Goal: Find specific page/section: Find specific page/section

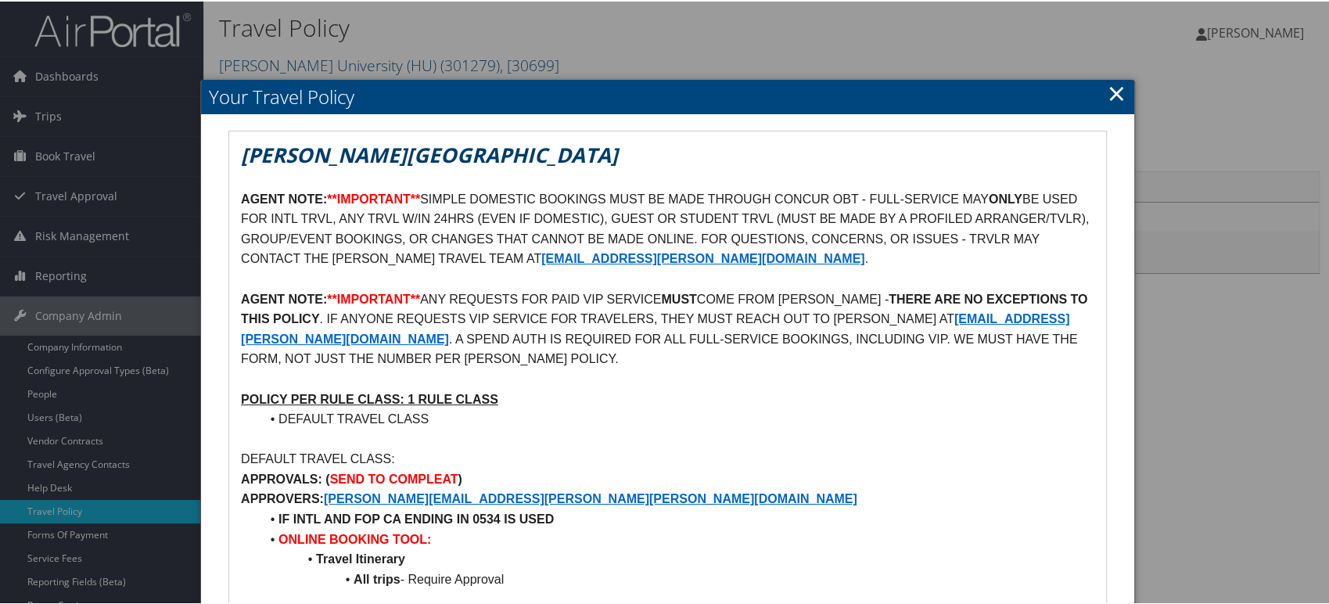
click at [1107, 92] on link "×" at bounding box center [1116, 91] width 18 height 31
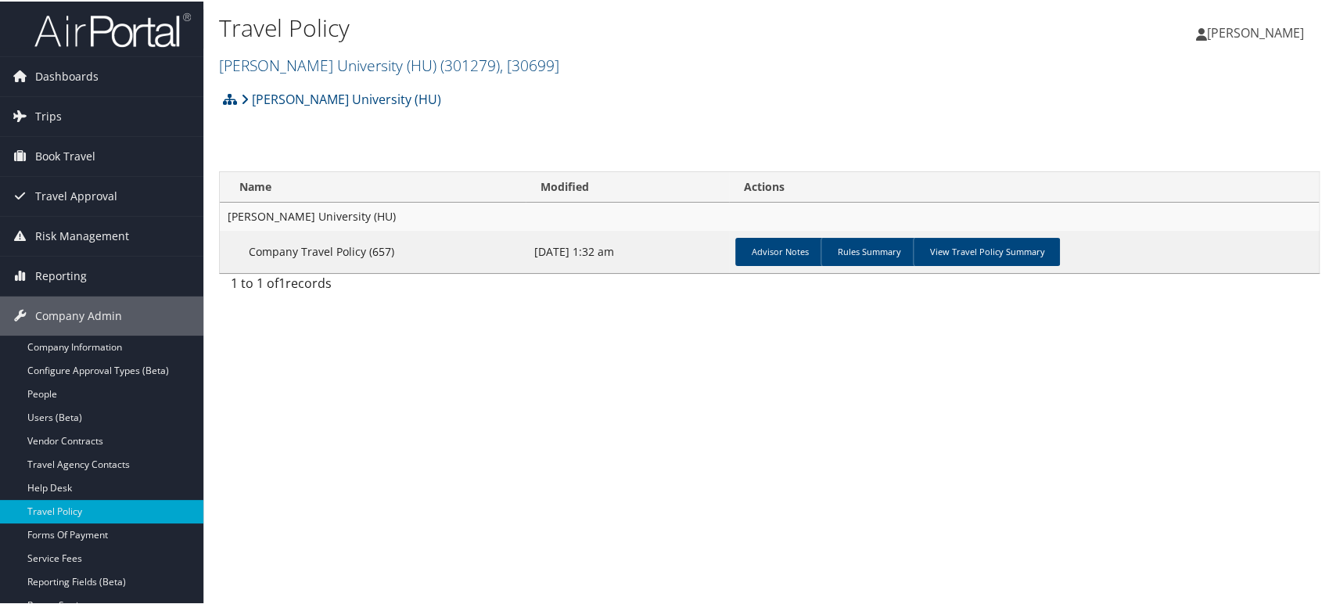
click at [101, 29] on img at bounding box center [112, 28] width 156 height 37
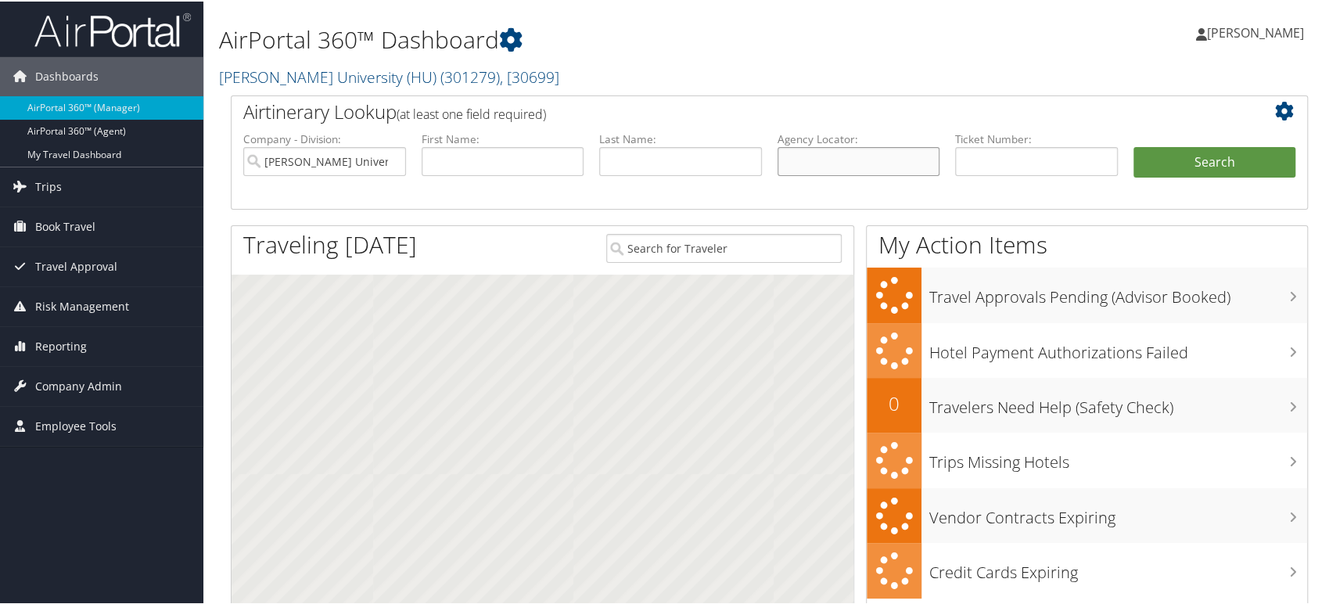
click at [841, 158] on input "text" at bounding box center [858, 159] width 163 height 29
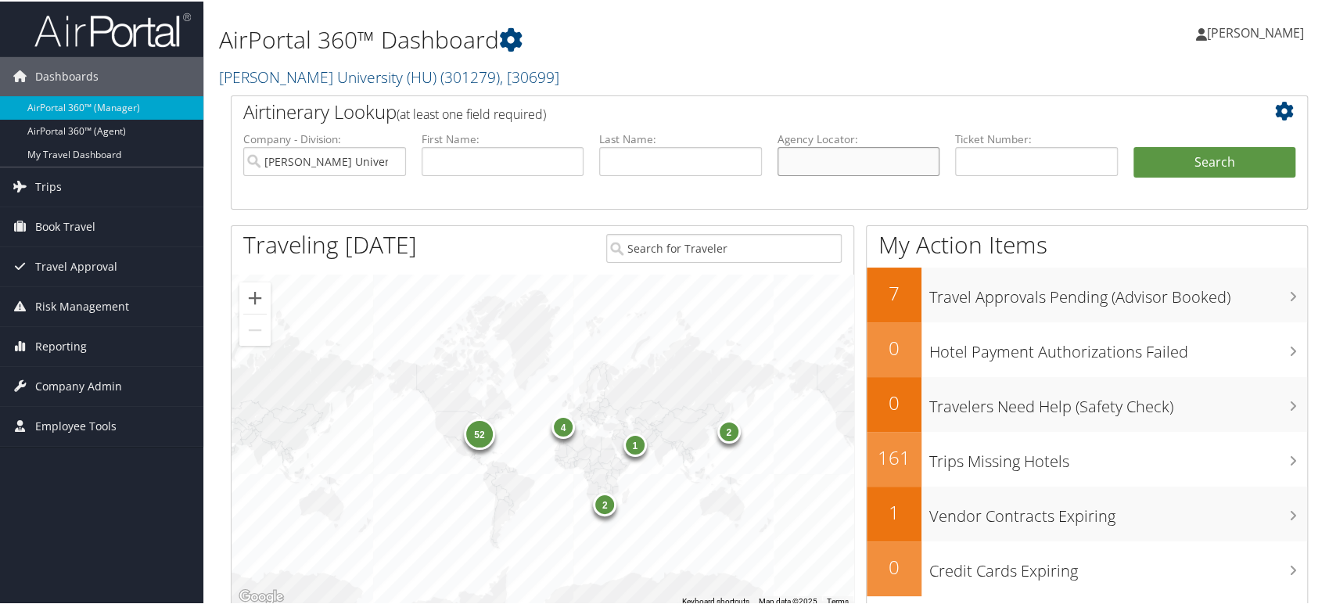
paste input "DBFFL8"
type input "DBFFL8"
click at [389, 158] on input "[PERSON_NAME] University (HU)" at bounding box center [324, 159] width 163 height 29
click at [1181, 153] on button "Search" at bounding box center [1214, 160] width 163 height 31
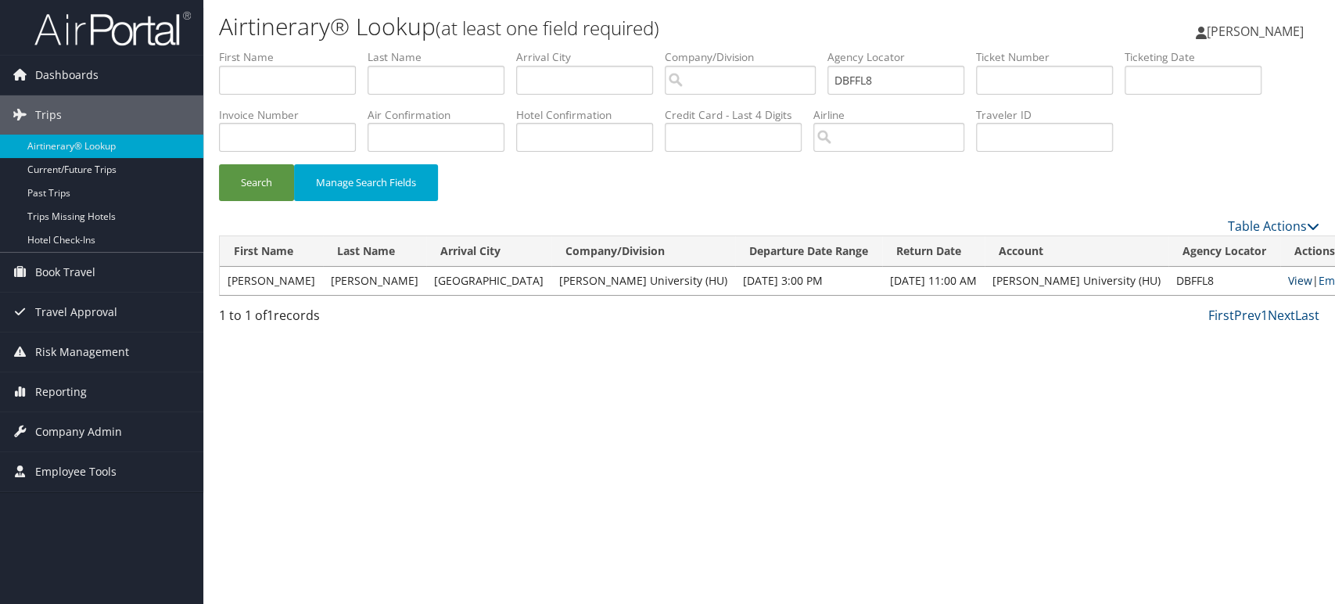
click at [1288, 281] on link "View" at bounding box center [1300, 280] width 24 height 15
click at [114, 30] on img at bounding box center [112, 28] width 156 height 37
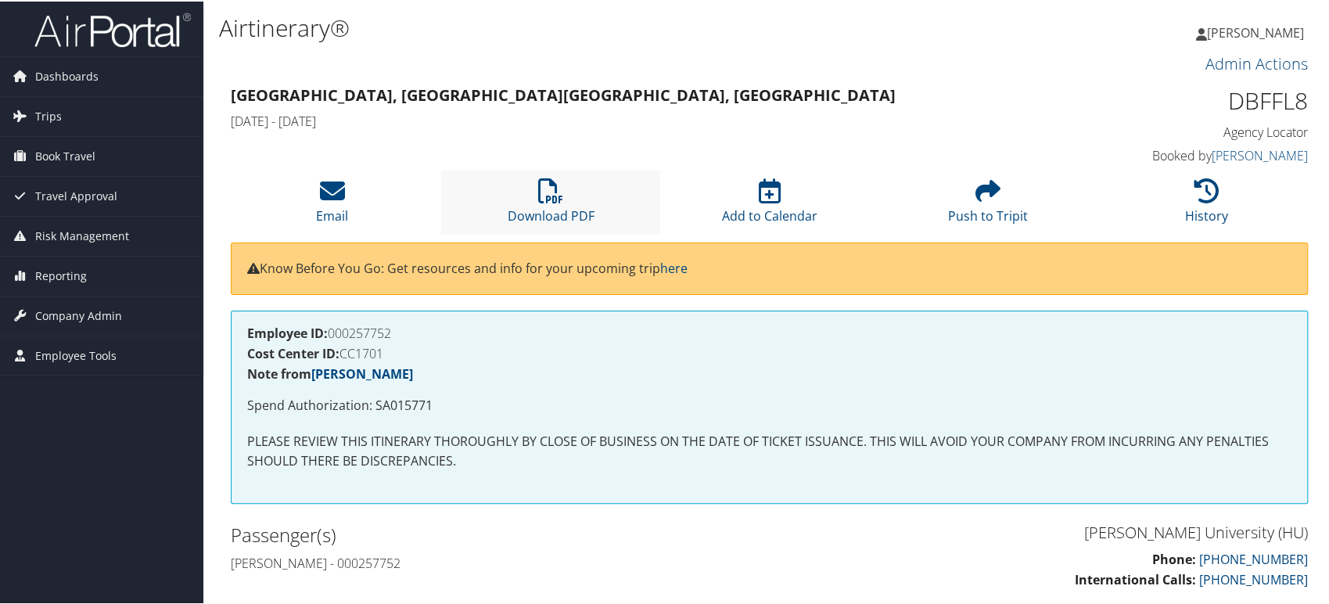
click at [532, 192] on li "Download PDF" at bounding box center [550, 200] width 218 height 63
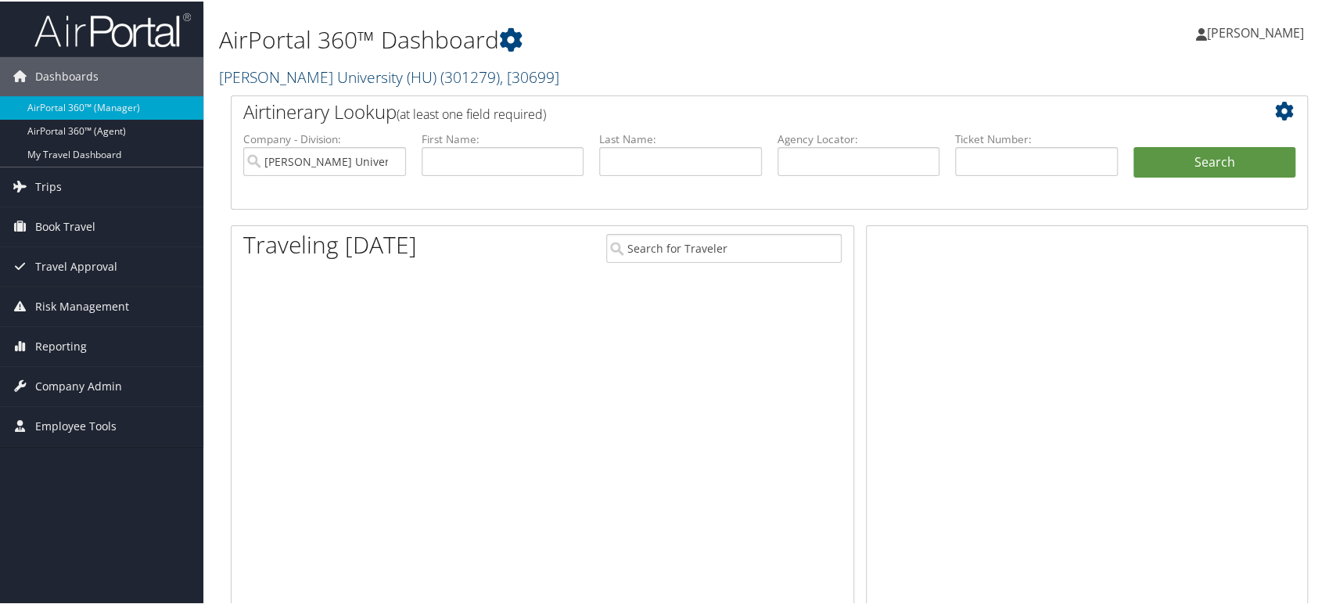
click at [440, 77] on span "( 301279 )" at bounding box center [469, 75] width 59 height 21
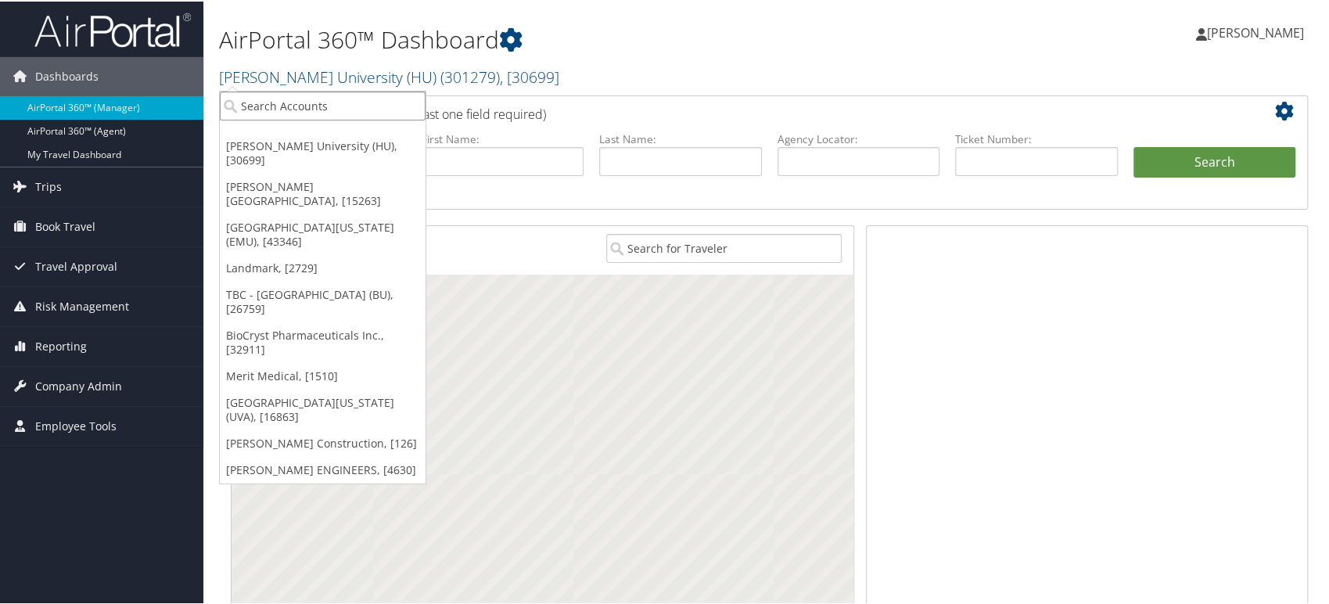
click at [347, 109] on input "search" at bounding box center [323, 104] width 206 height 29
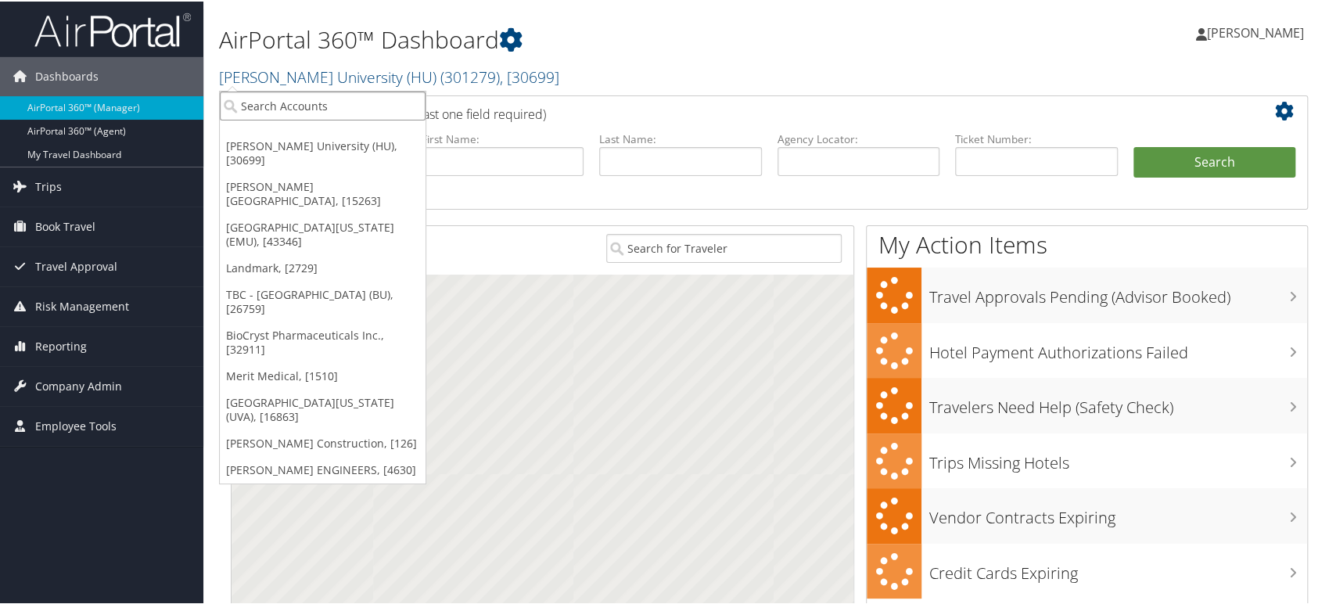
paste input "201002"
type input "201002"
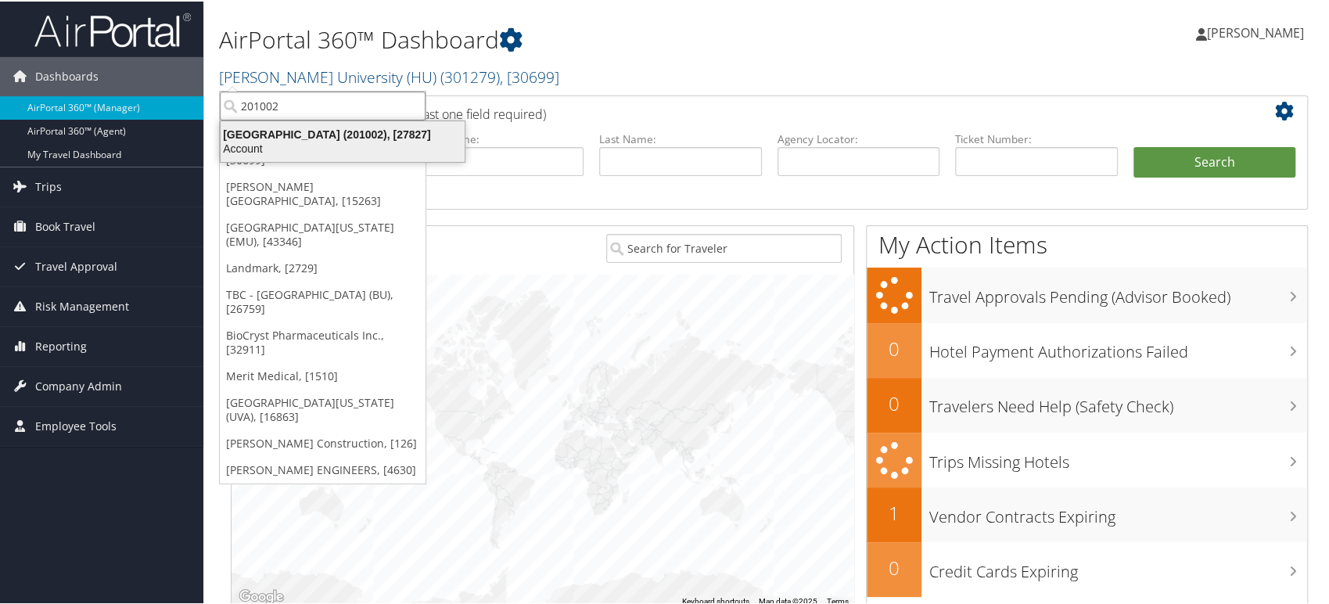
click at [309, 141] on div "Account" at bounding box center [342, 147] width 263 height 14
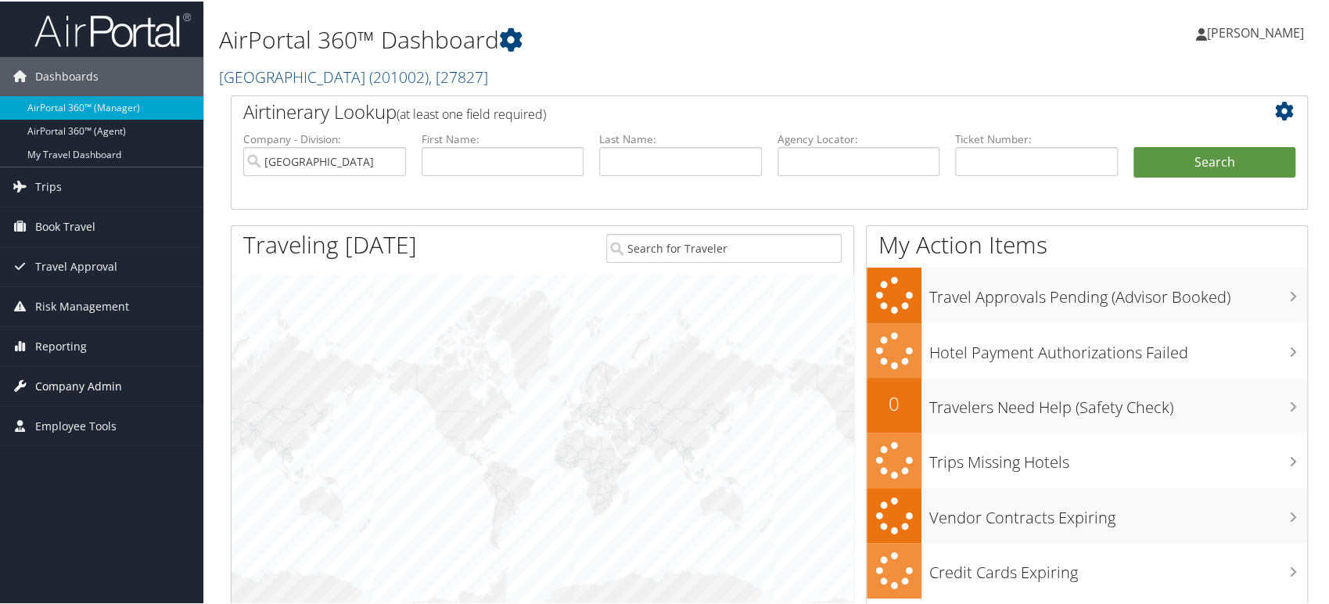
click at [101, 383] on span "Company Admin" at bounding box center [78, 384] width 87 height 39
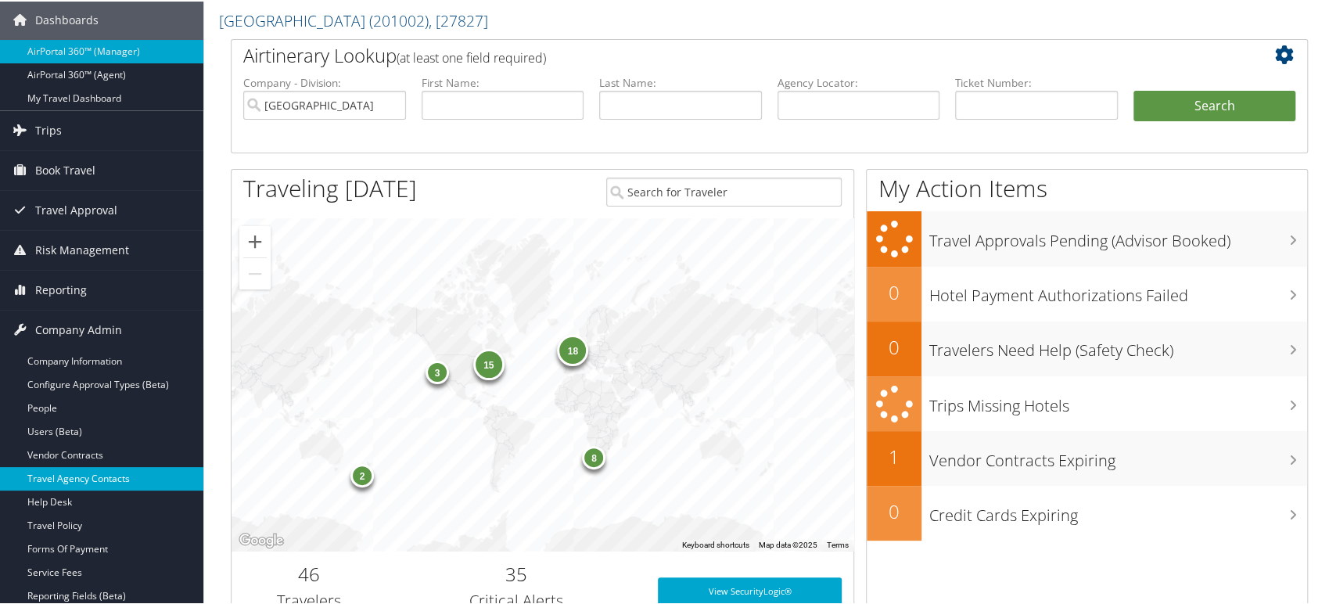
scroll to position [87, 0]
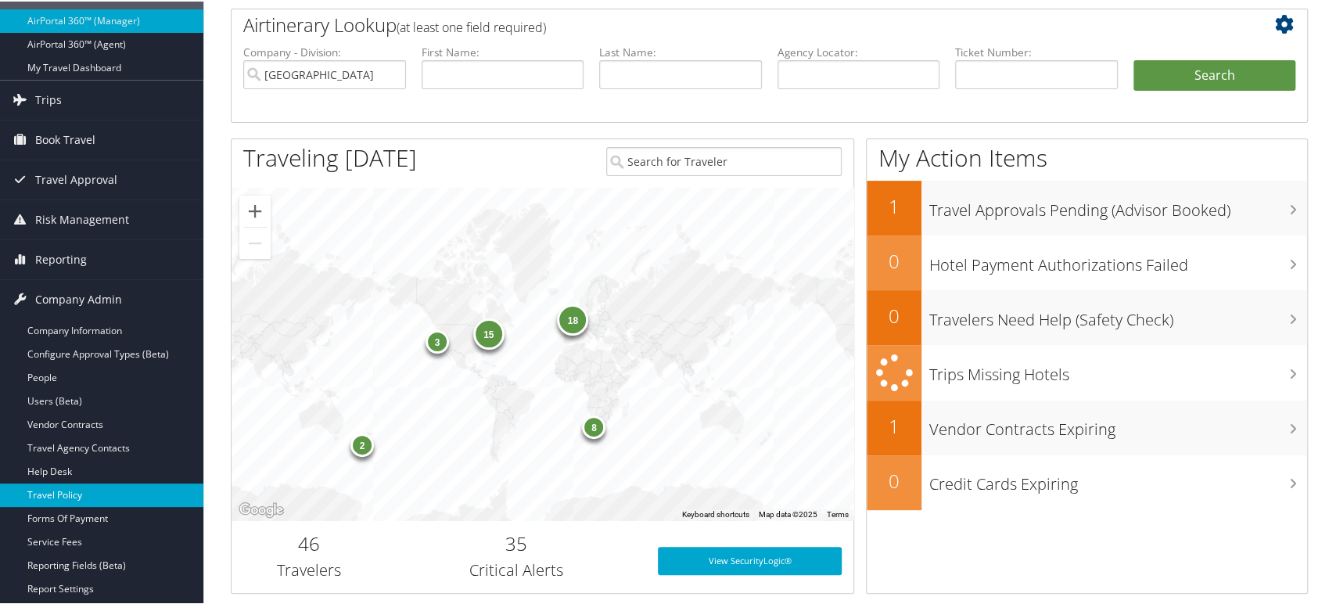
click at [66, 493] on link "Travel Policy" at bounding box center [101, 493] width 203 height 23
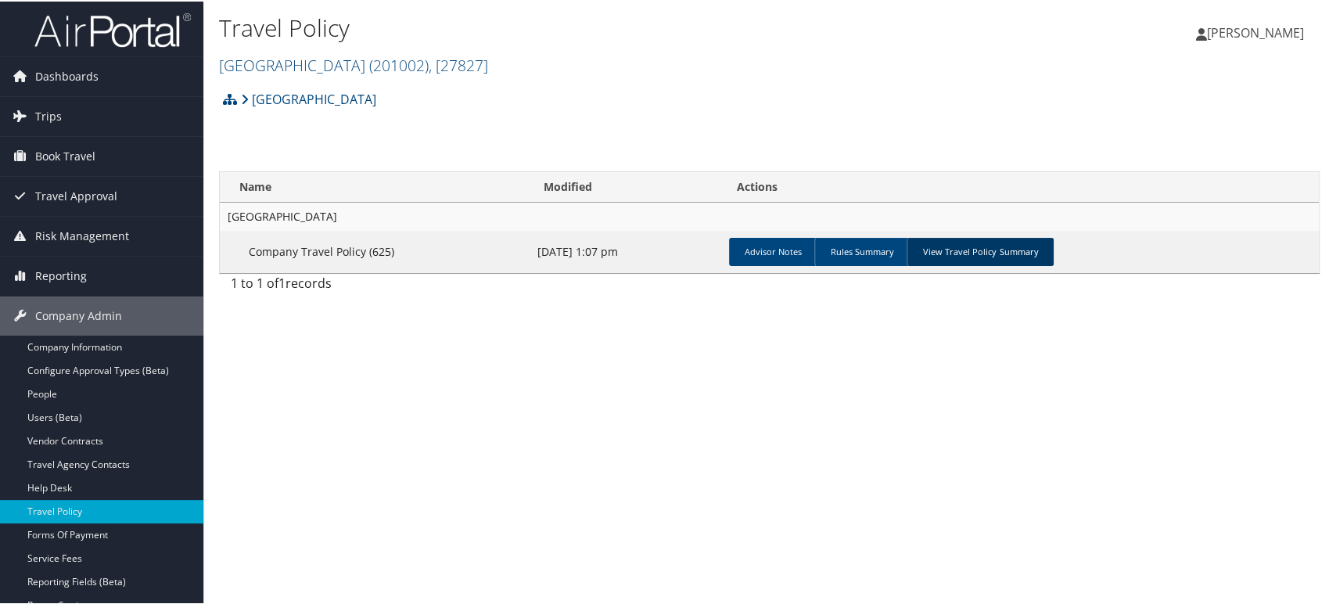
click at [967, 253] on link "View Travel Policy Summary" at bounding box center [979, 250] width 147 height 28
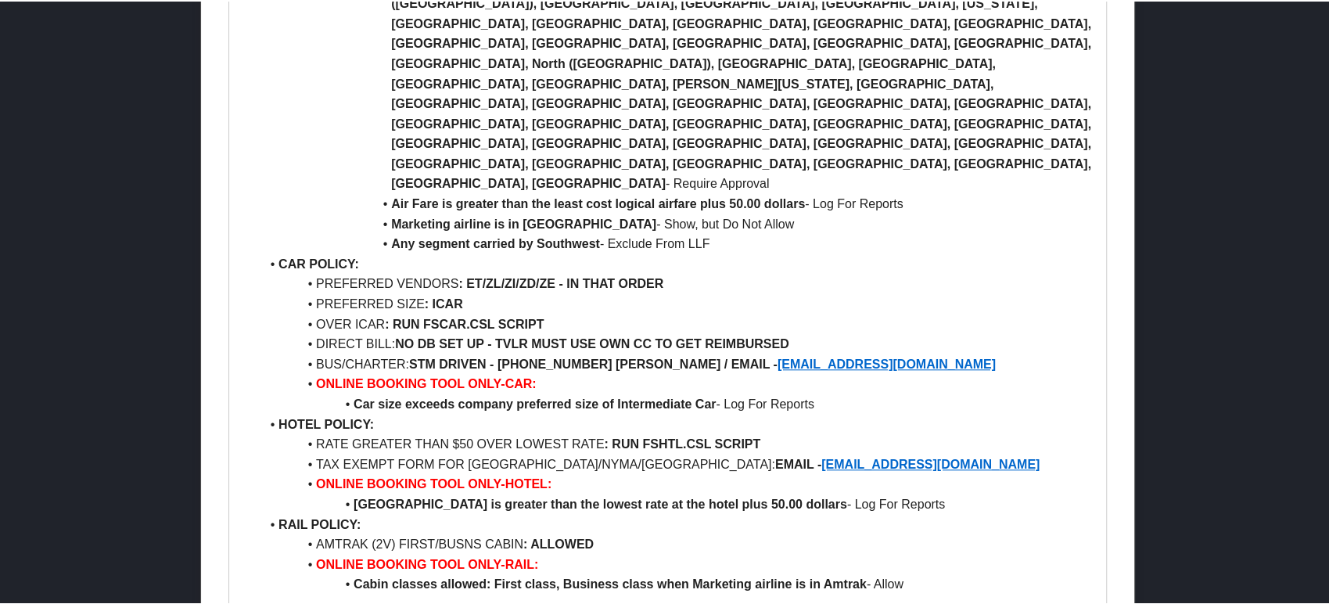
scroll to position [869, 0]
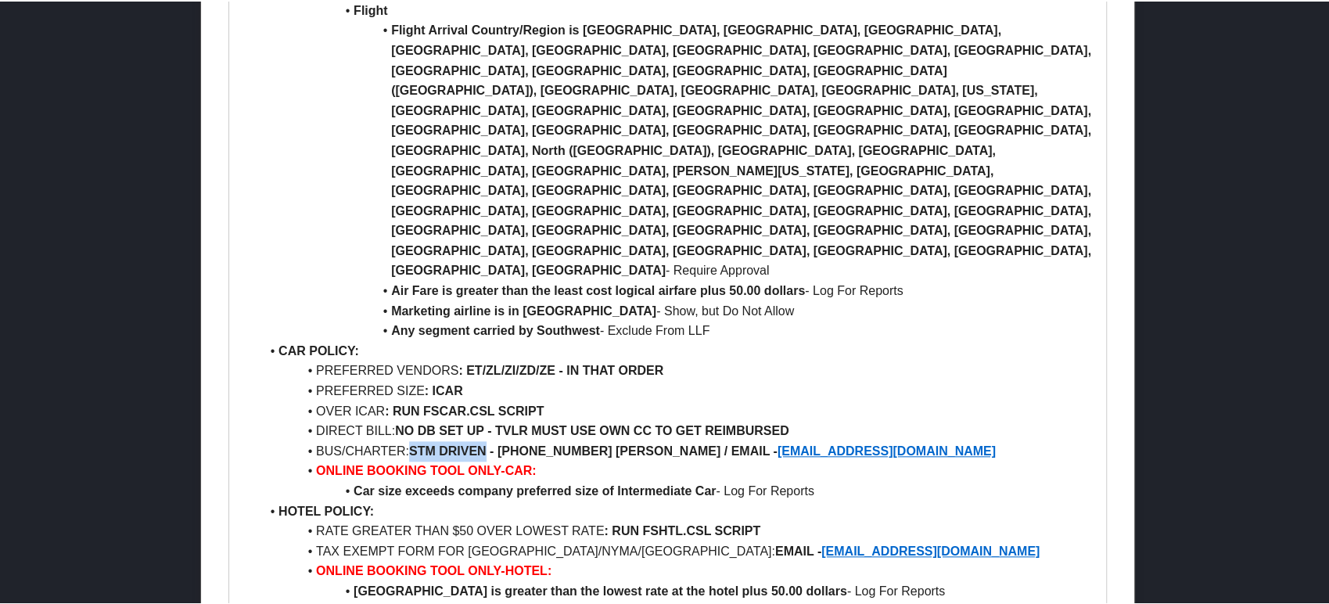
drag, startPoint x: 413, startPoint y: 204, endPoint x: 488, endPoint y: 204, distance: 75.1
click at [488, 443] on strong "STM DRIVEN - [PHONE_NUMBER] [PERSON_NAME] / EMAIL -" at bounding box center [593, 449] width 368 height 13
copy strong "STM DRIVEN"
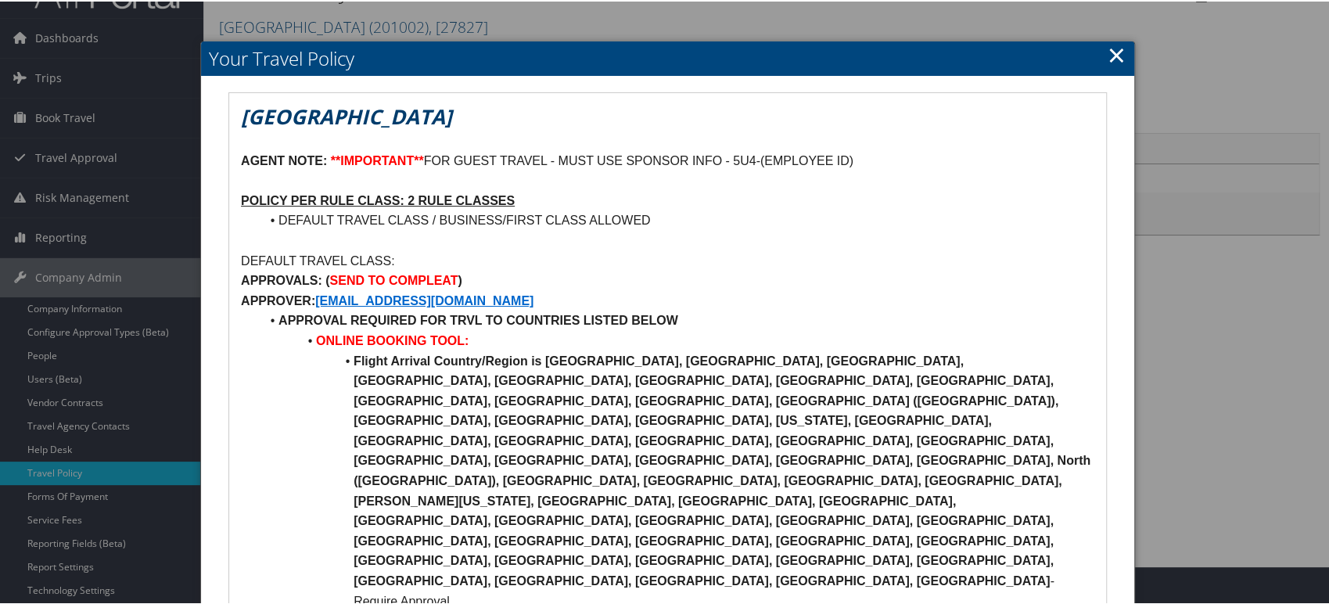
scroll to position [0, 0]
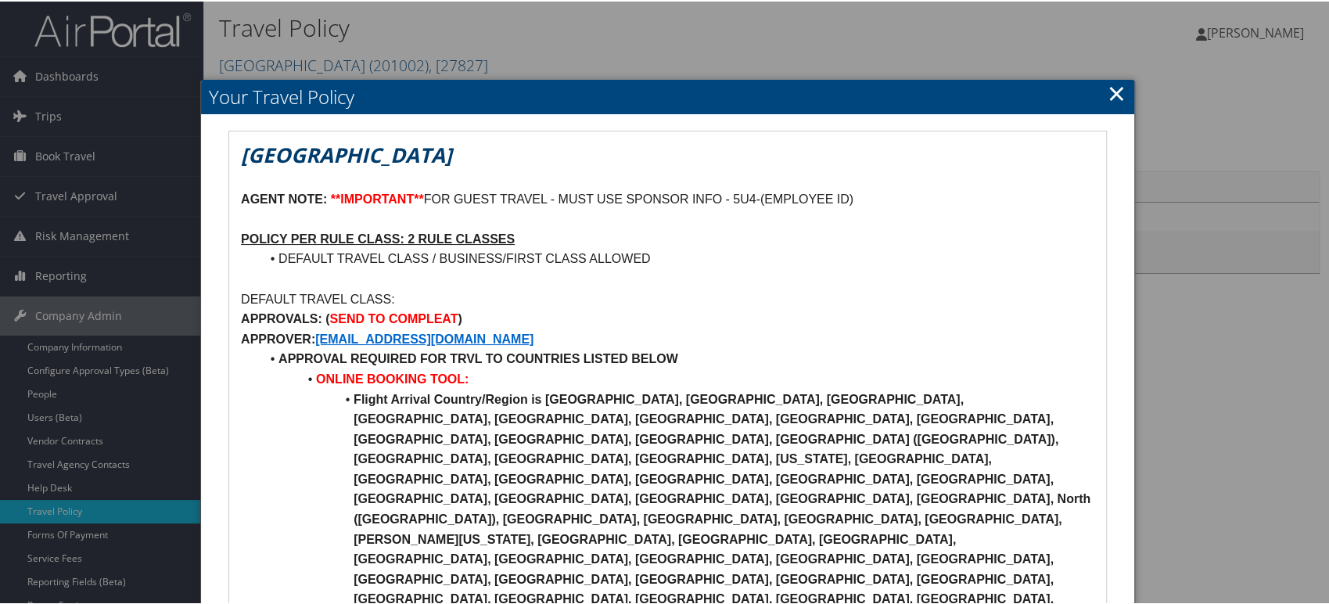
click at [1118, 106] on link "×" at bounding box center [1116, 91] width 18 height 31
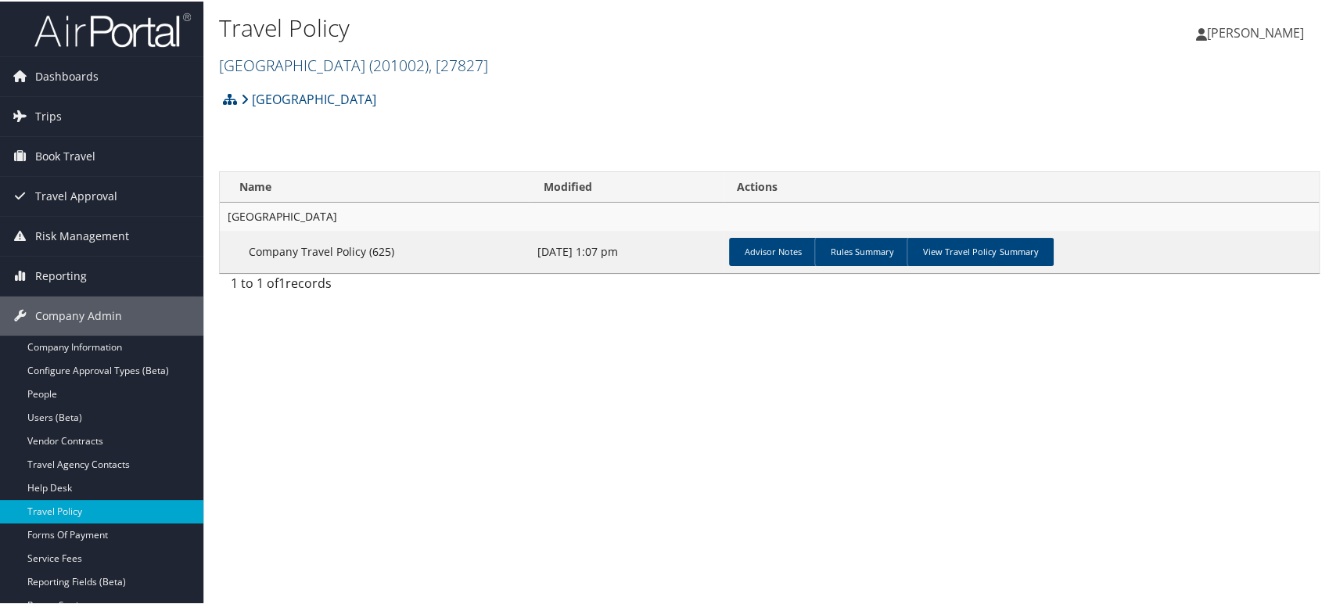
drag, startPoint x: 310, startPoint y: 49, endPoint x: 307, endPoint y: 65, distance: 16.0
click at [310, 54] on h2 "Colgate University ( 201002 ) , [ 27827 ]" at bounding box center [586, 62] width 734 height 27
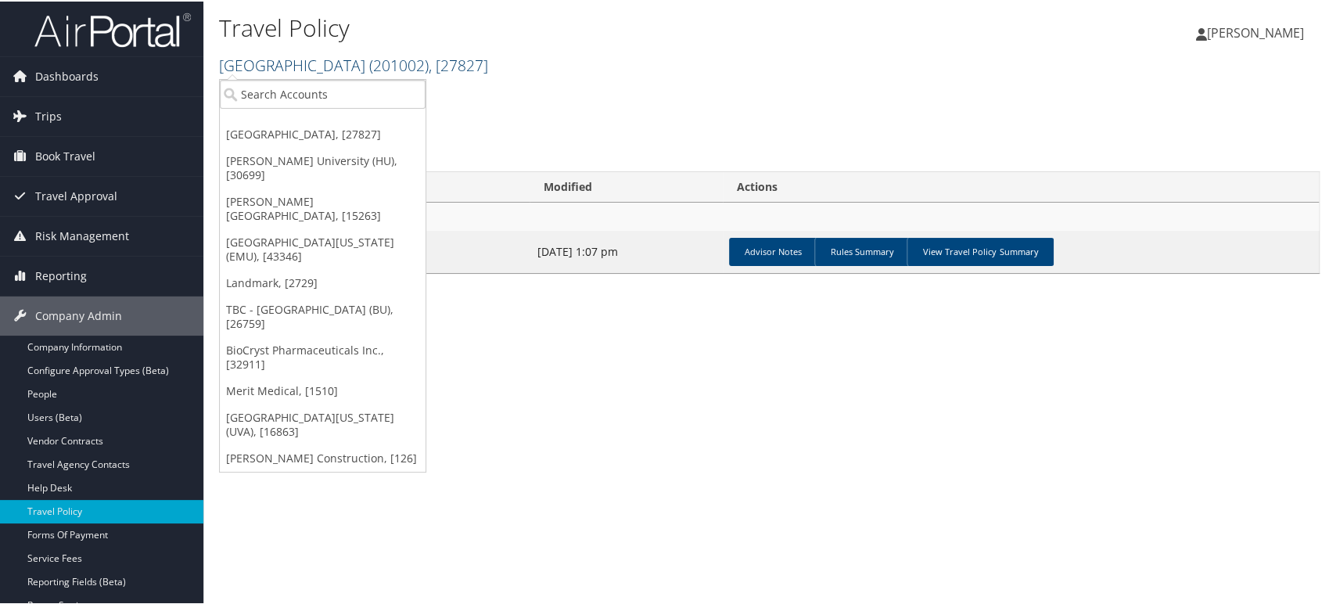
click at [307, 68] on link "Colgate University ( 201002 ) , [ 27827 ]" at bounding box center [353, 63] width 269 height 21
drag, startPoint x: 300, startPoint y: 79, endPoint x: 299, endPoint y: 89, distance: 10.3
click at [300, 82] on input "search" at bounding box center [323, 92] width 206 height 29
paste input "NUS100"
type input "NUS100"
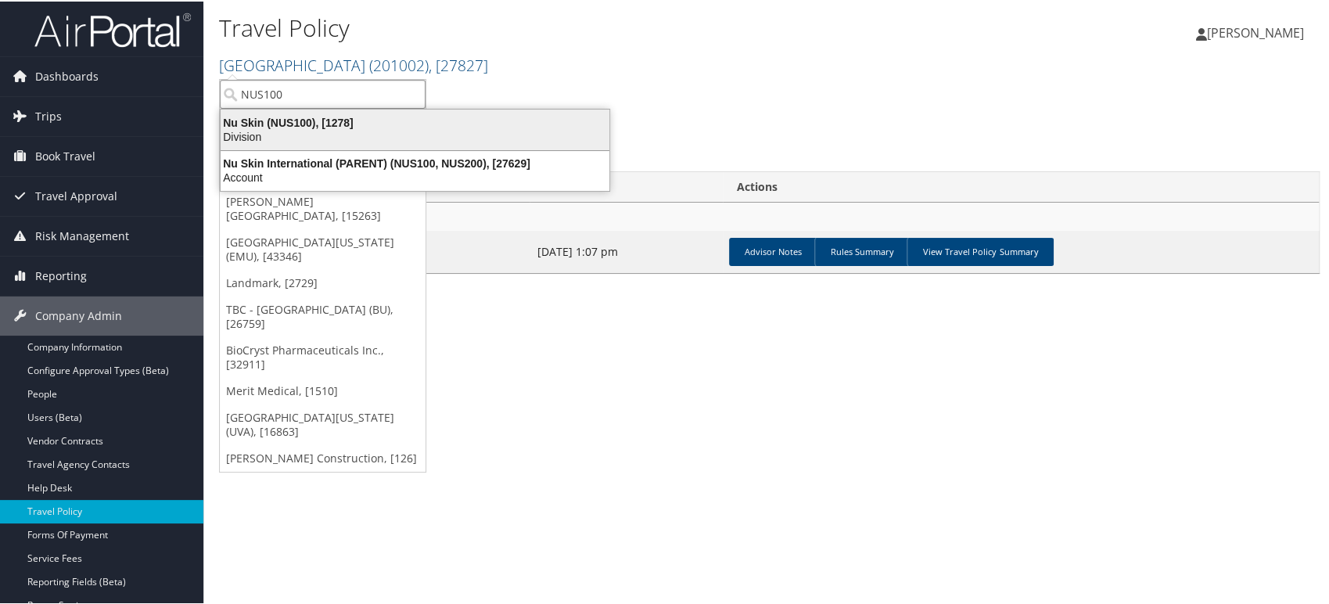
click at [282, 128] on div "Division" at bounding box center [414, 135] width 407 height 14
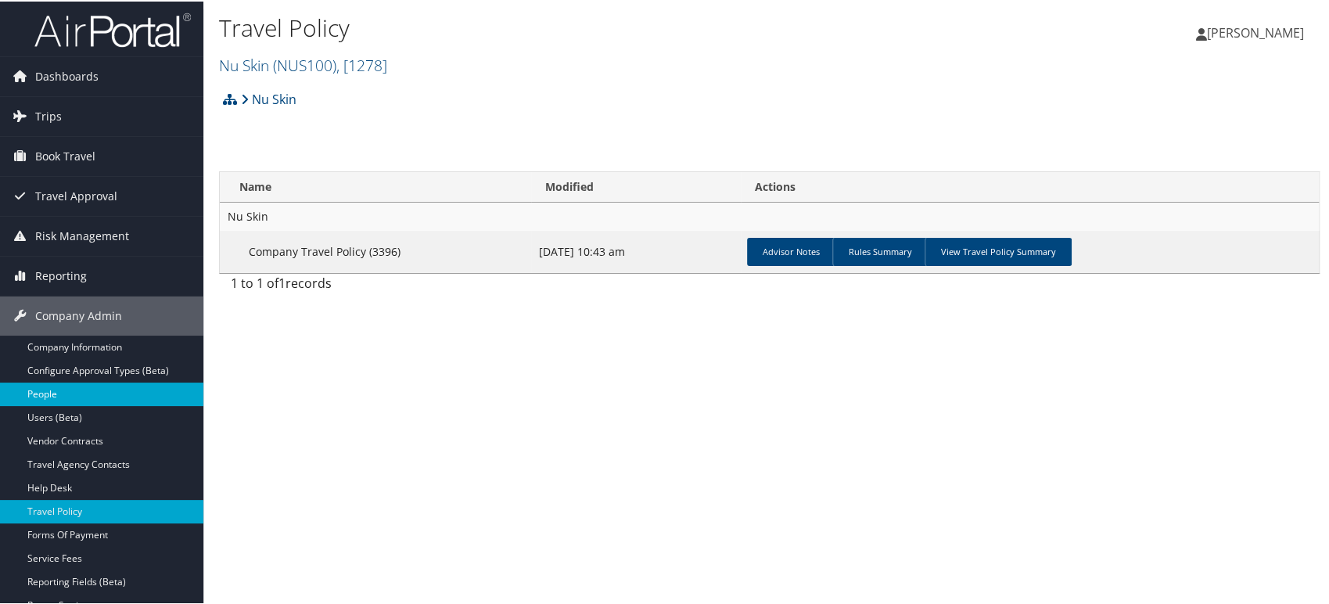
click at [63, 391] on link "People" at bounding box center [101, 392] width 203 height 23
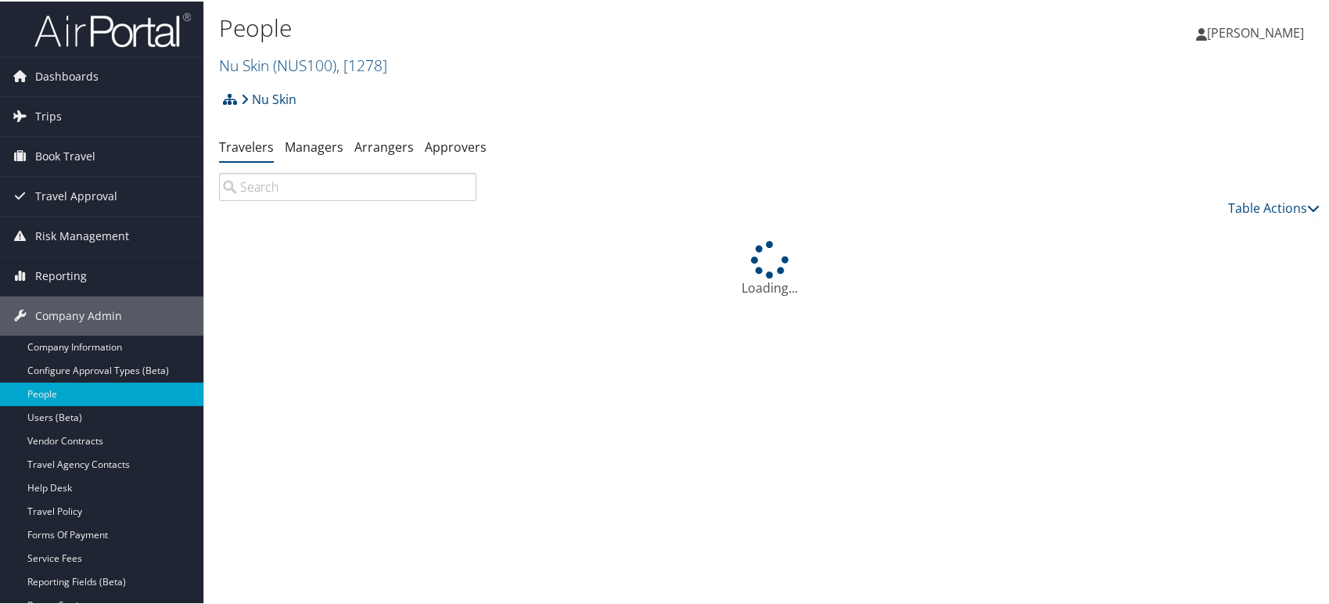
click at [348, 192] on input "search" at bounding box center [347, 185] width 257 height 28
type input "j"
type input "c"
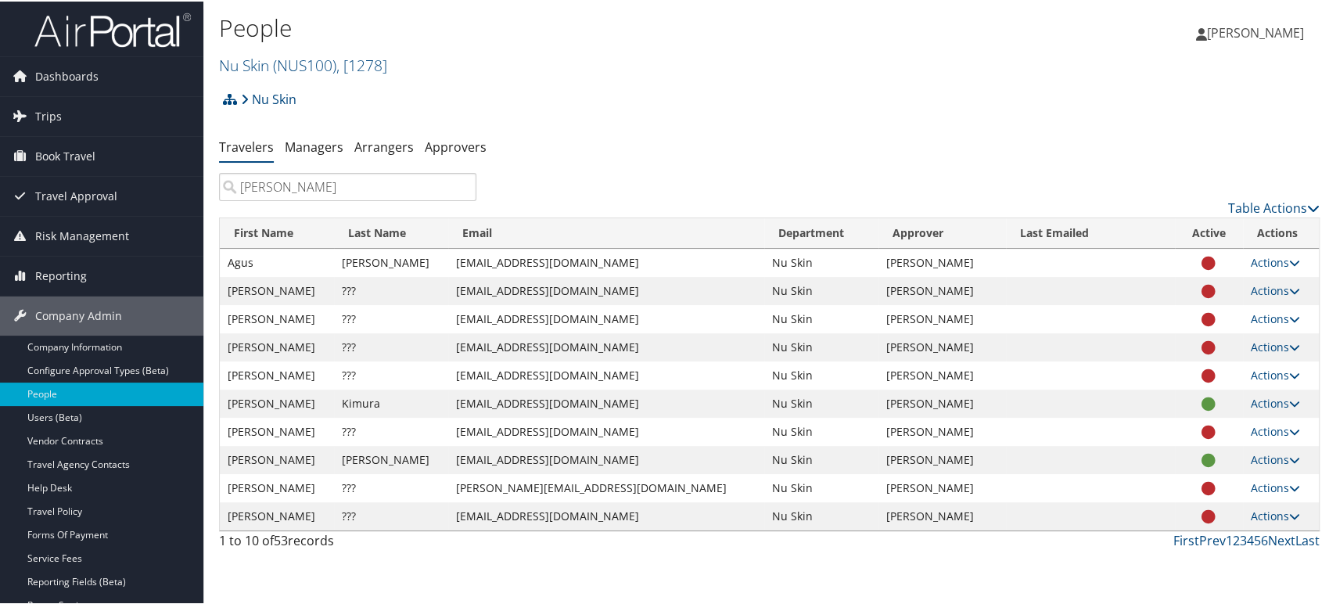
type input "kim"
copy td "YeonChae Kim"
drag, startPoint x: 229, startPoint y: 375, endPoint x: 310, endPoint y: 376, distance: 80.6
click at [310, 376] on td "YeonChae Kim" at bounding box center [277, 374] width 114 height 28
click at [56, 115] on span "Trips" at bounding box center [48, 114] width 27 height 39
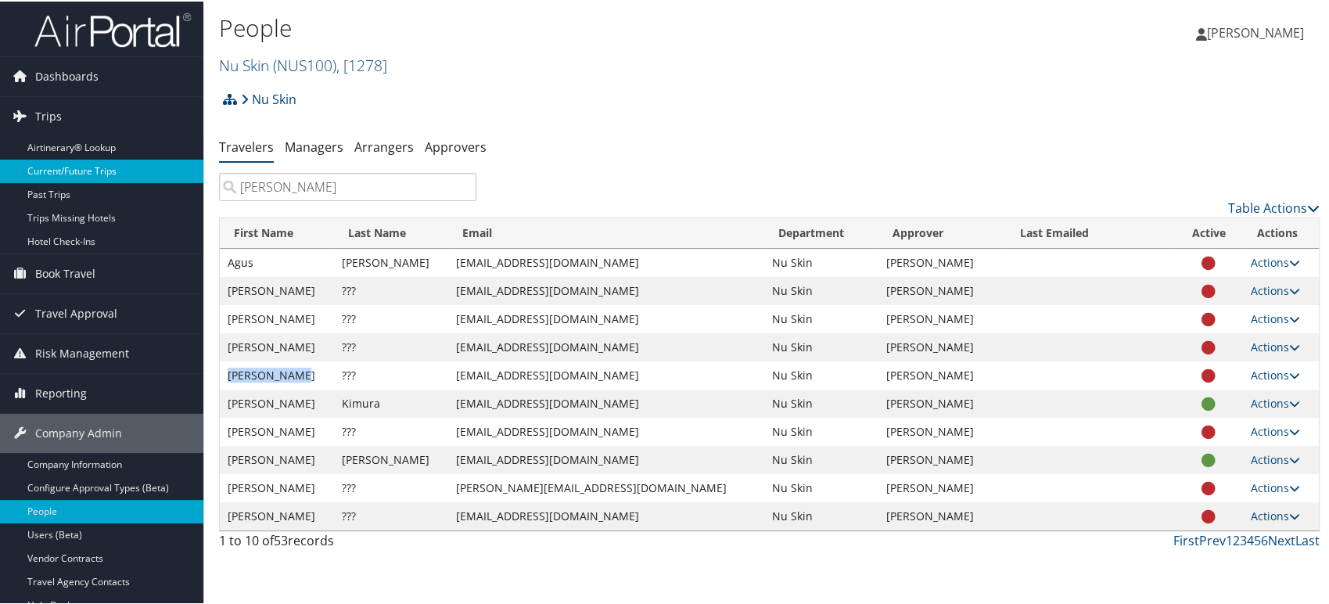
click at [51, 163] on link "Current/Future Trips" at bounding box center [101, 169] width 203 height 23
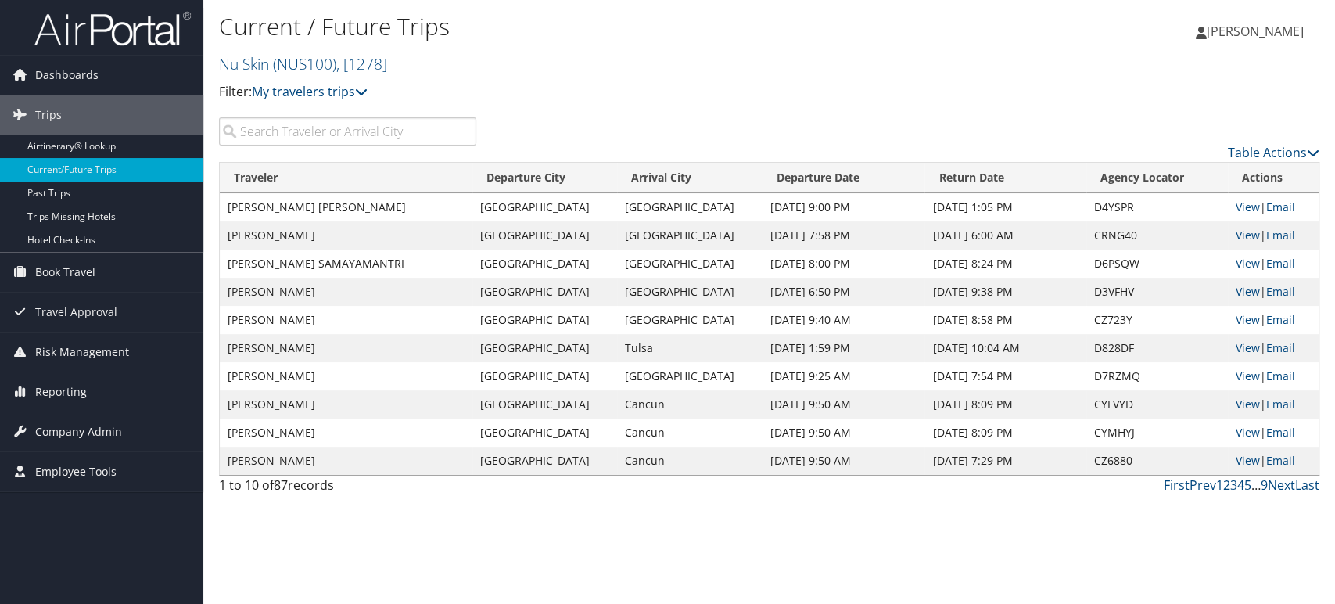
click at [368, 128] on input "search" at bounding box center [347, 131] width 257 height 28
paste input "JiYeoun Kim"
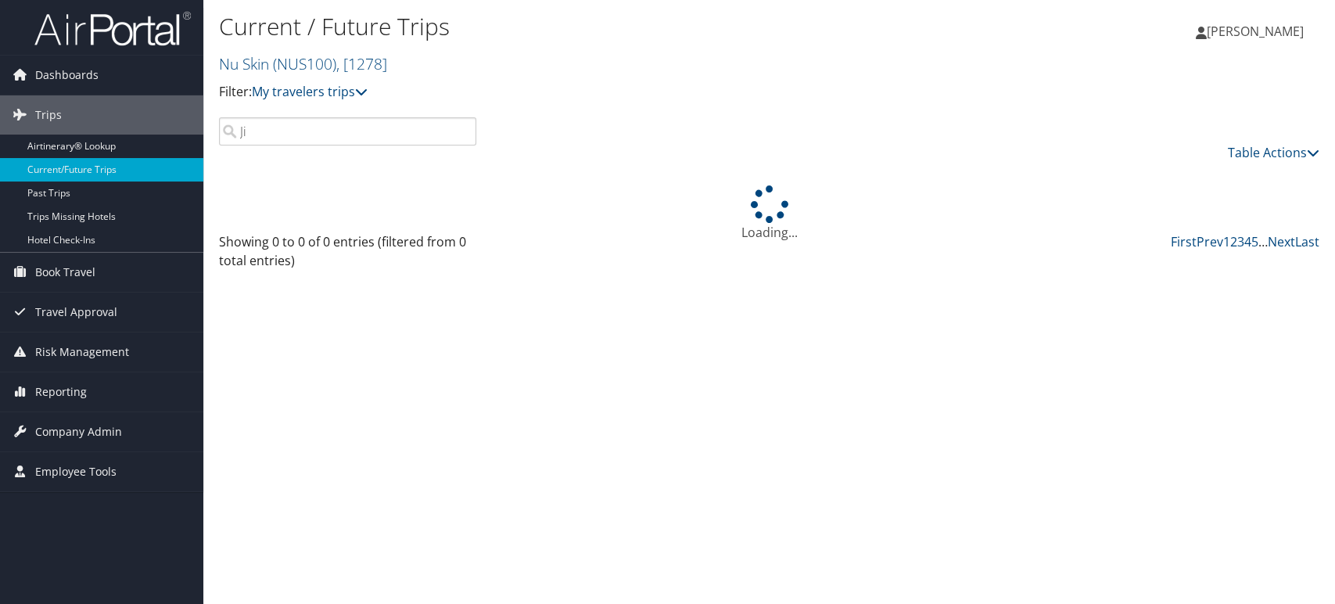
type input "J"
type input "kim"
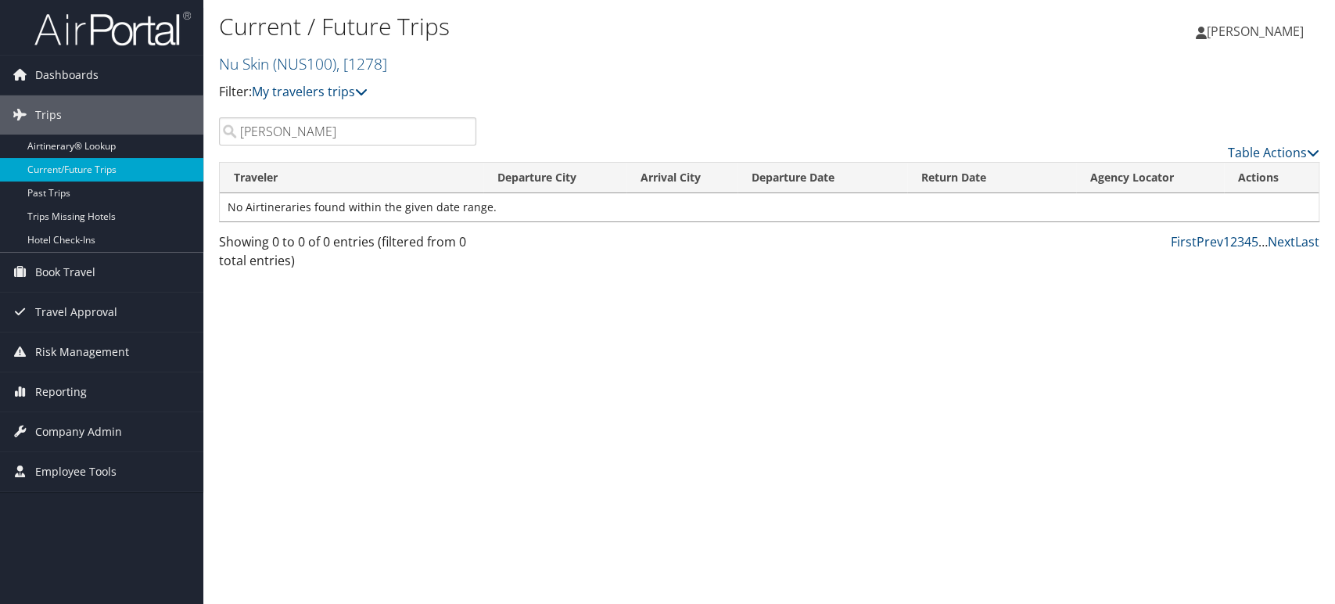
click at [463, 134] on input "kim" at bounding box center [347, 131] width 257 height 28
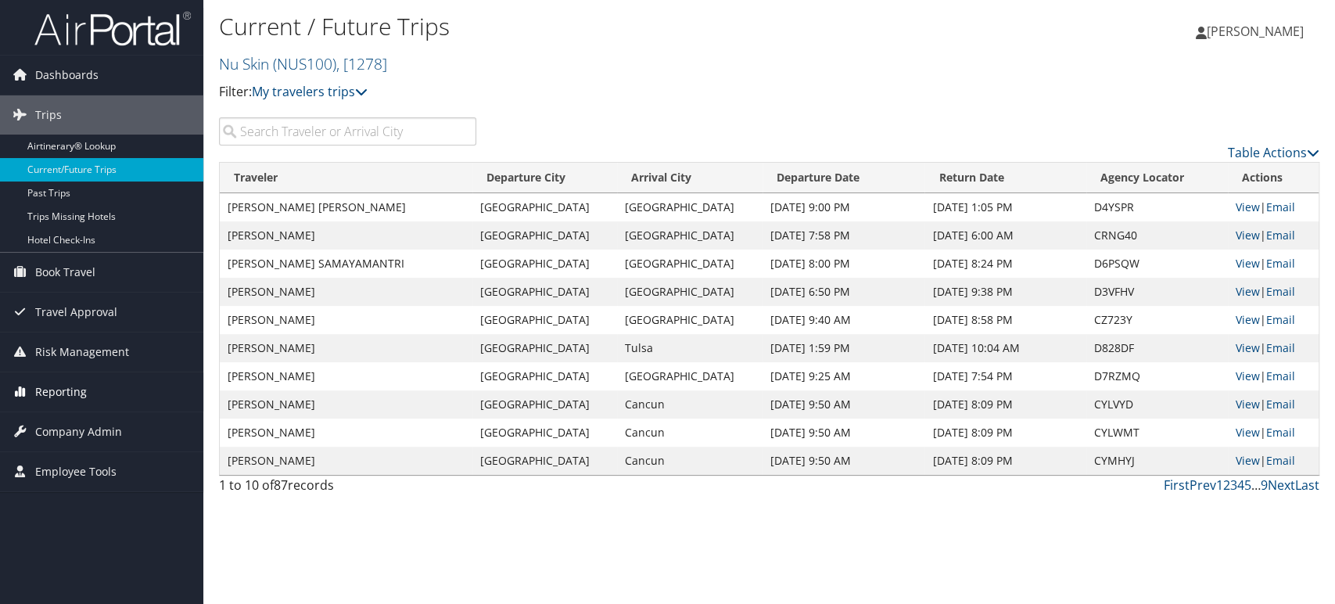
click at [79, 391] on span "Reporting" at bounding box center [61, 391] width 52 height 39
click at [83, 439] on span "Company Admin" at bounding box center [78, 431] width 87 height 39
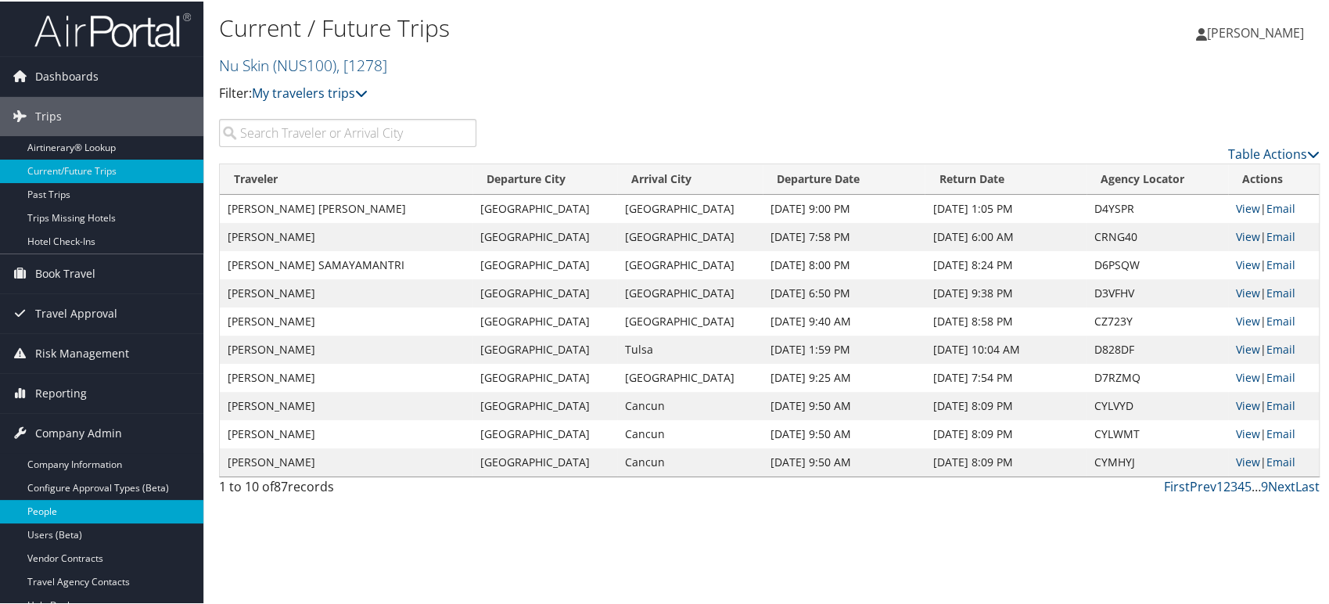
click at [63, 512] on link "People" at bounding box center [101, 509] width 203 height 23
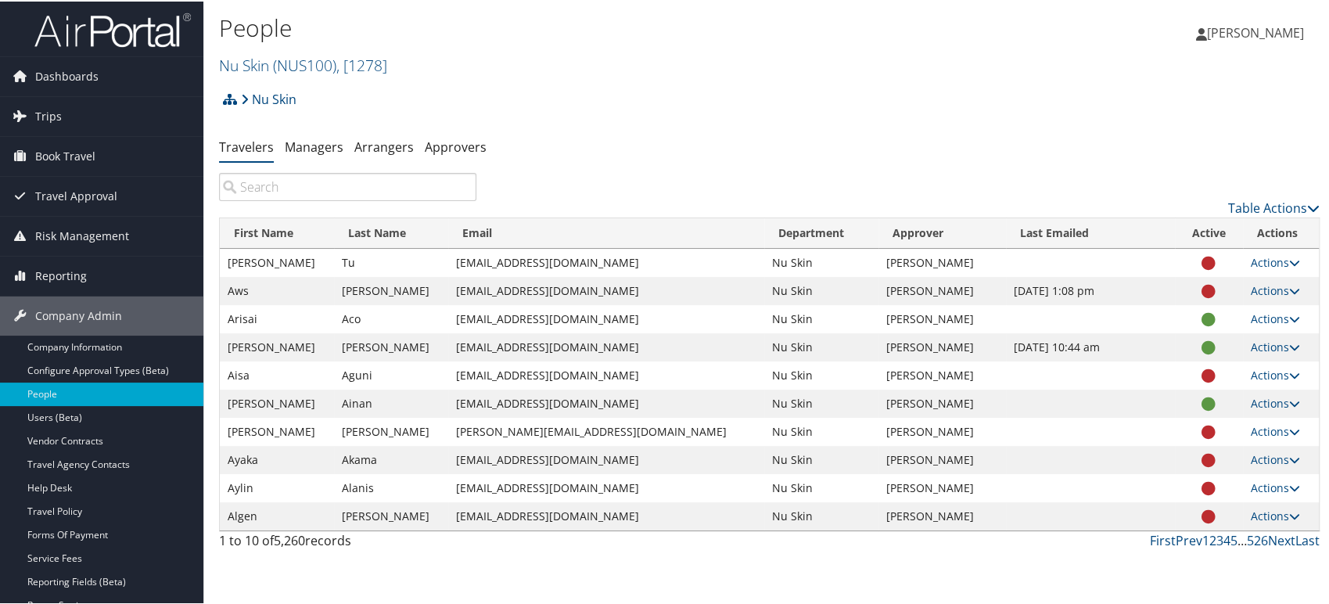
click at [394, 192] on input "search" at bounding box center [347, 185] width 257 height 28
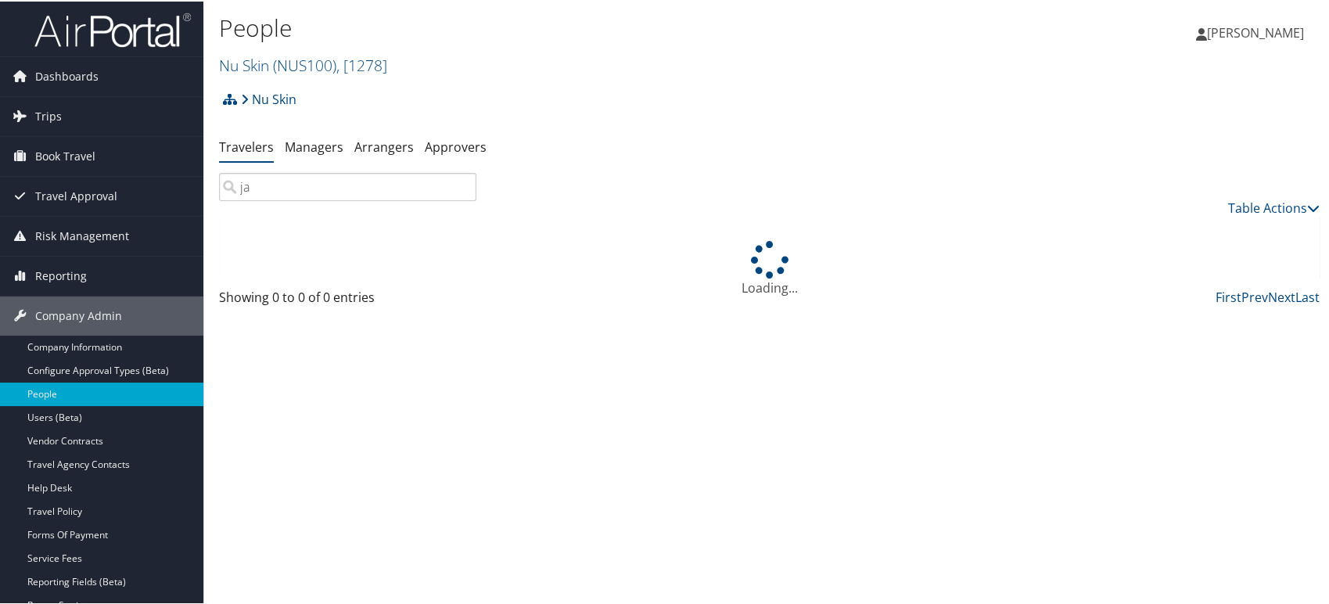
type input "j"
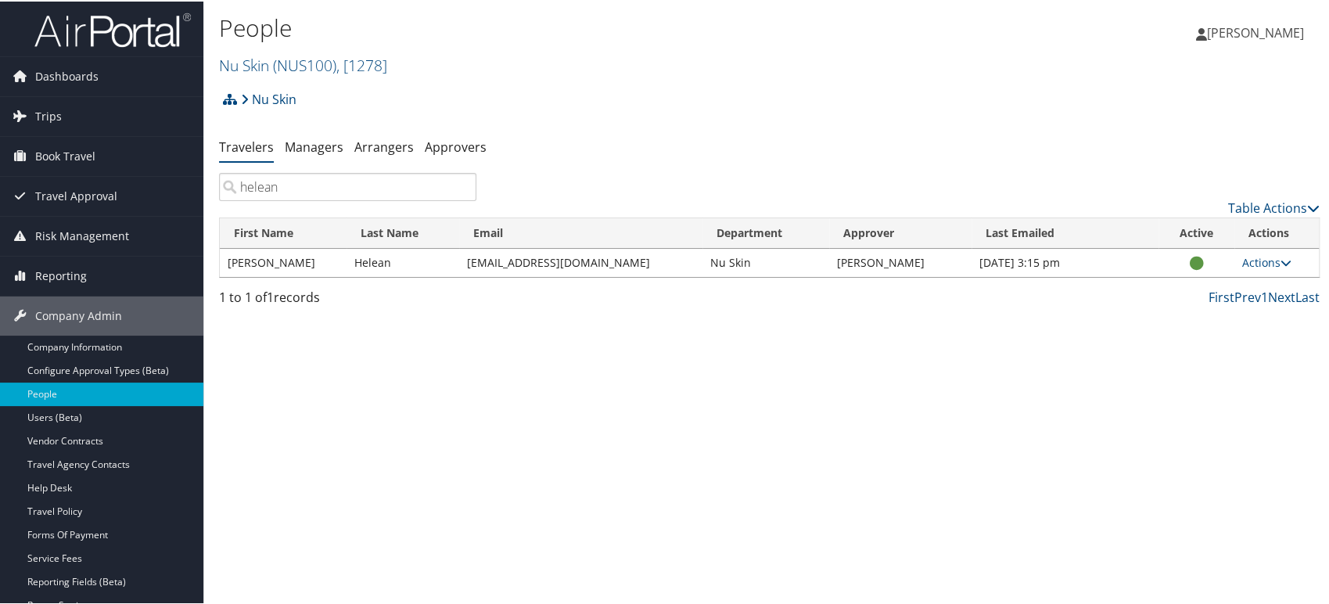
type input "helean"
click at [460, 186] on input "helean" at bounding box center [347, 185] width 257 height 28
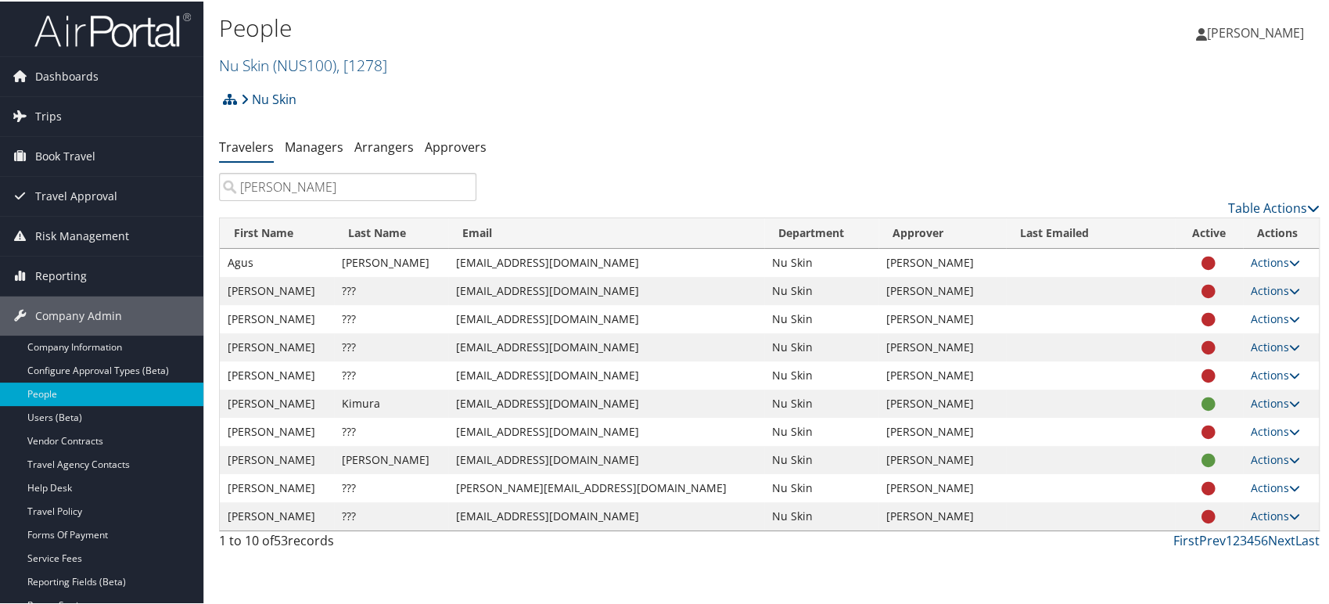
type input "kim"
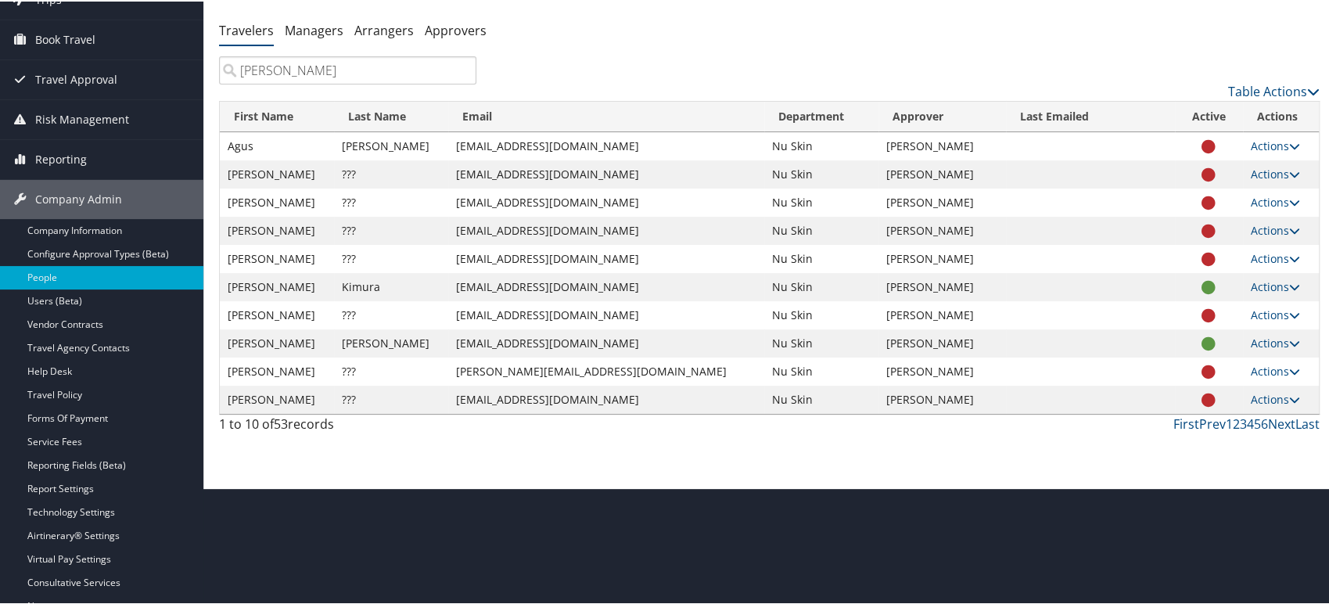
scroll to position [87, 0]
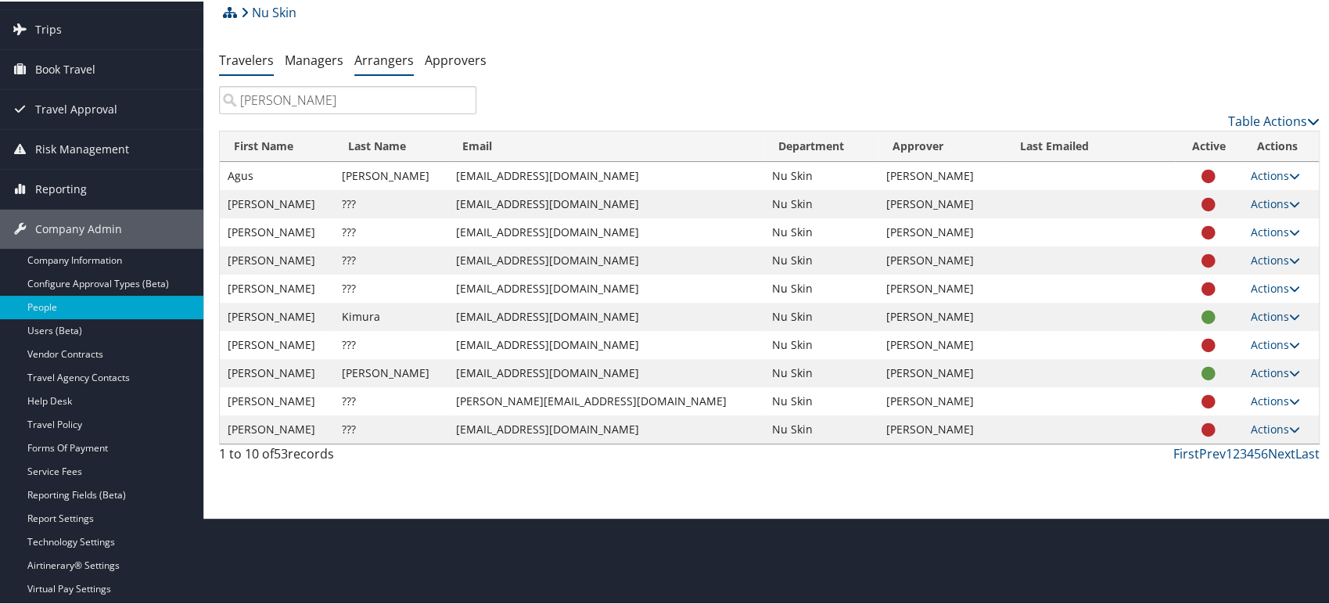
click at [363, 65] on link "Arrangers" at bounding box center [383, 58] width 59 height 17
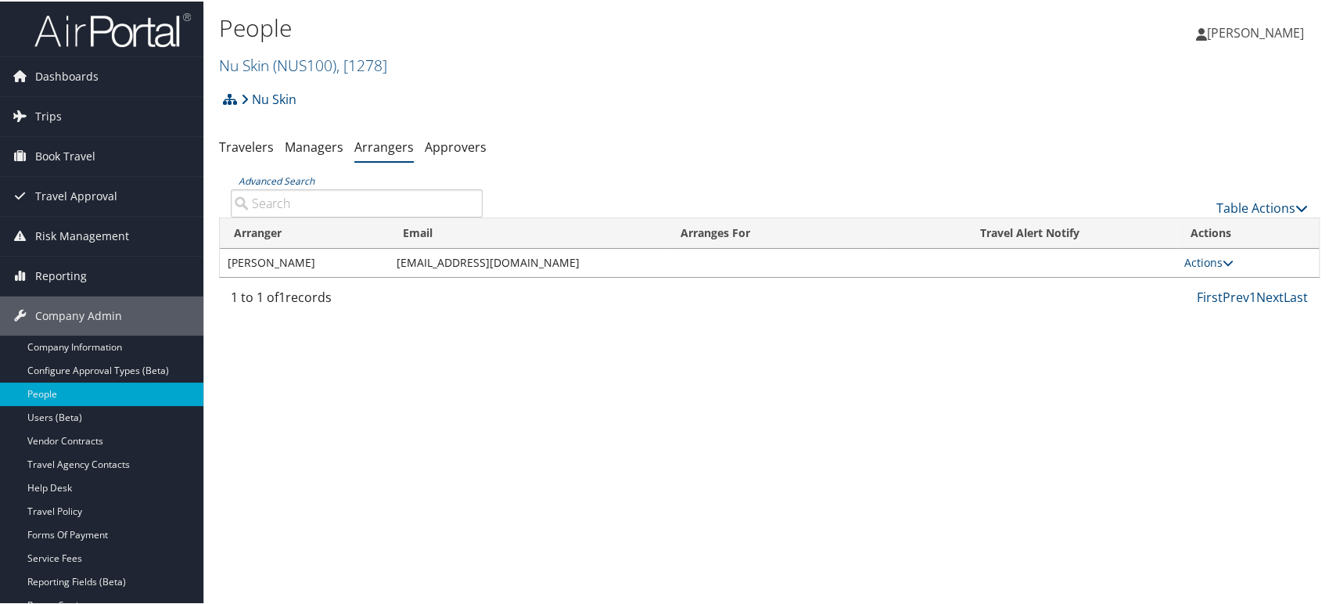
click at [655, 355] on div "People Nu Skin ( NUS100 ) , [ 1278 ] Nu Skin [GEOGRAPHIC_DATA][PERSON_NAME] (HU…" at bounding box center [769, 302] width 1132 height 604
click at [86, 336] on link "Company Information" at bounding box center [101, 345] width 203 height 23
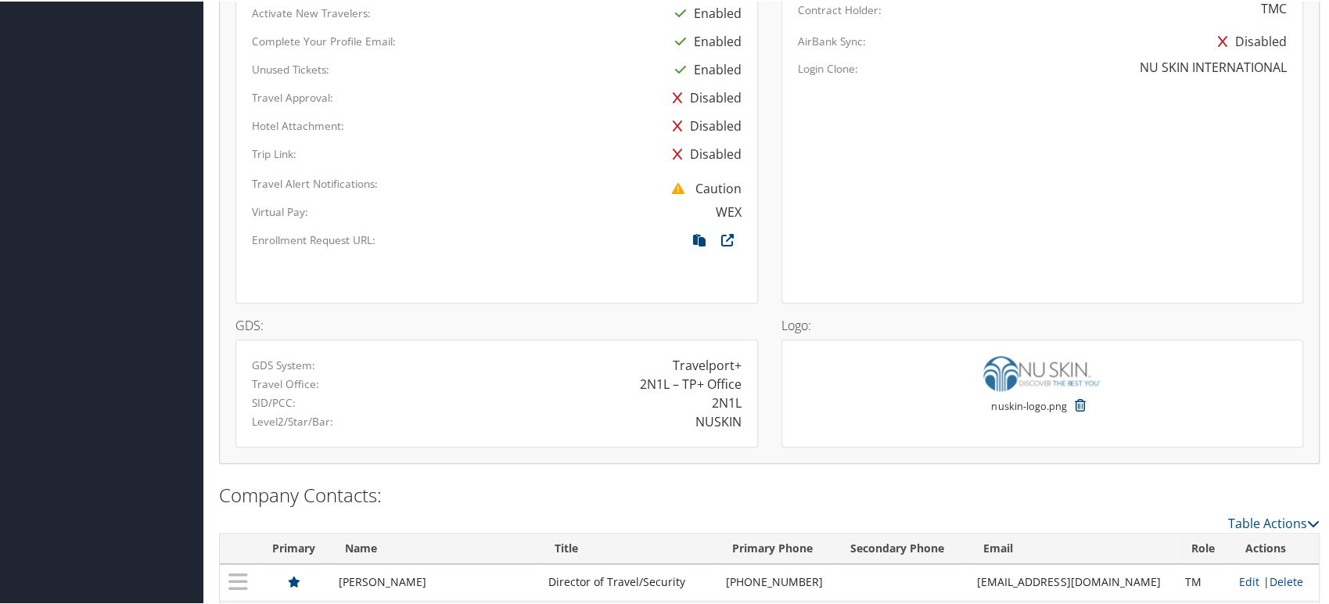
scroll to position [1019, 0]
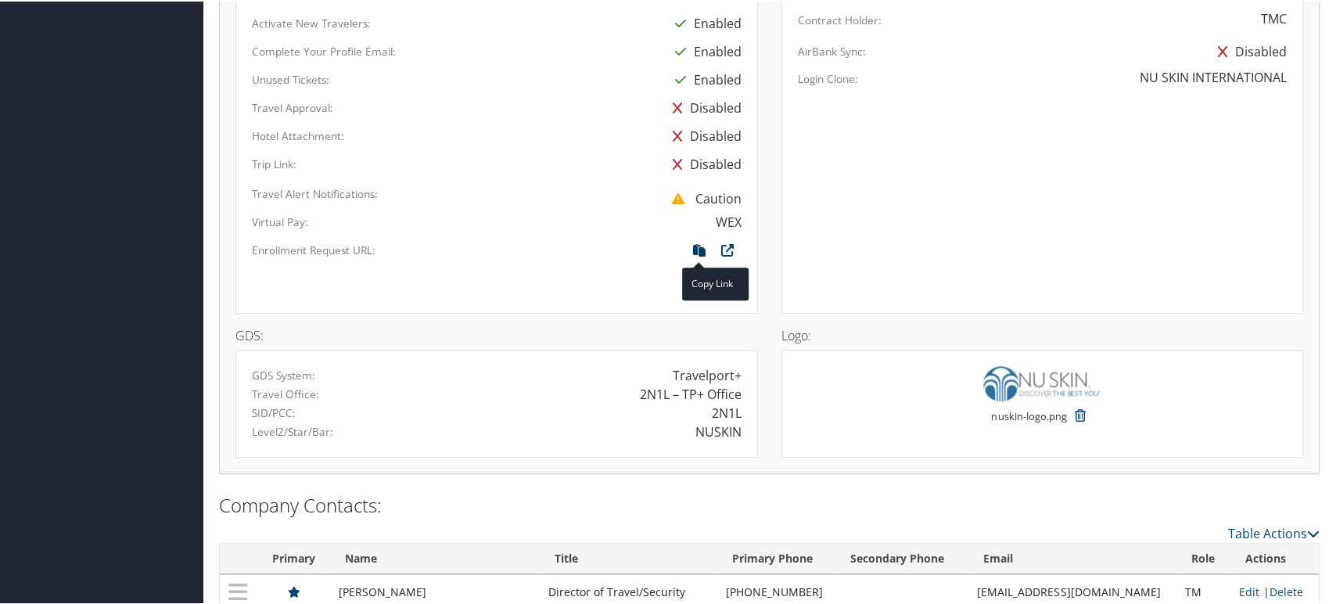
click at [695, 246] on icon at bounding box center [699, 252] width 28 height 20
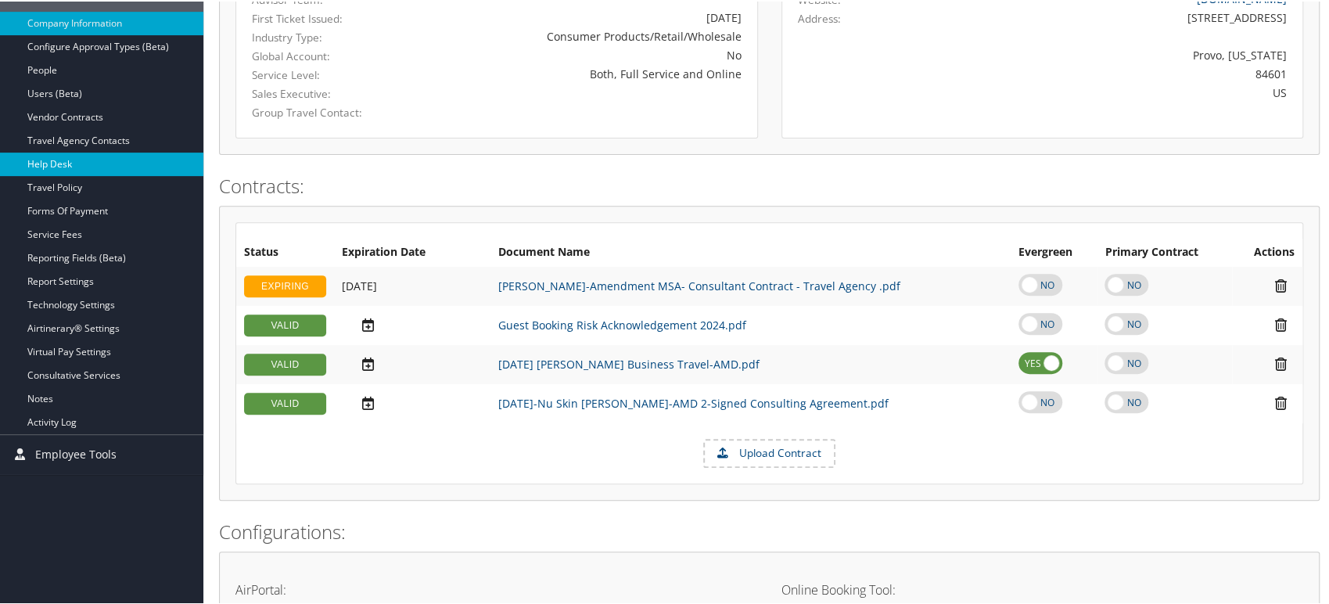
scroll to position [237, 0]
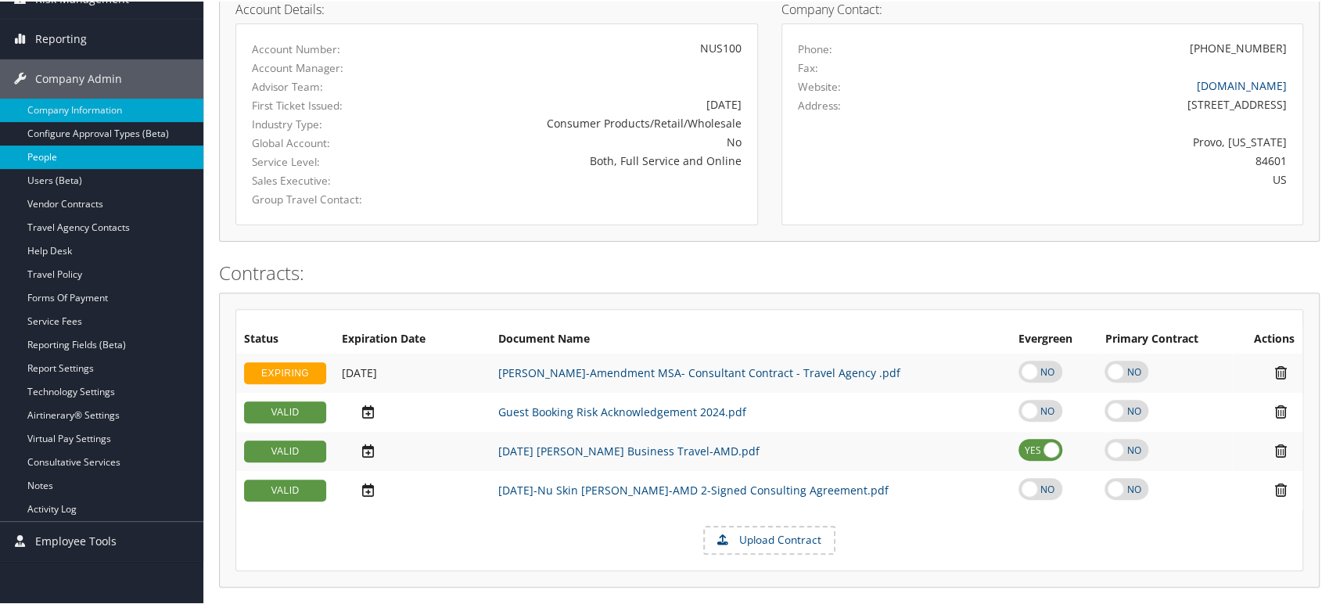
click at [36, 159] on link "People" at bounding box center [101, 155] width 203 height 23
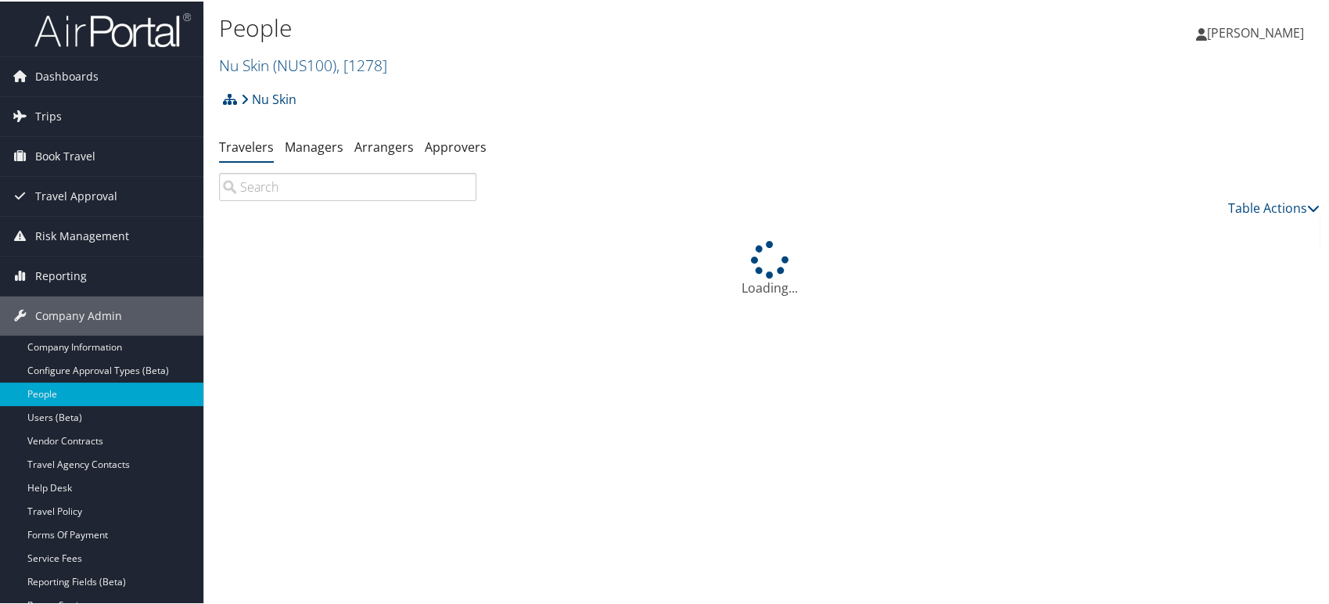
click at [358, 187] on input "search" at bounding box center [347, 185] width 257 height 28
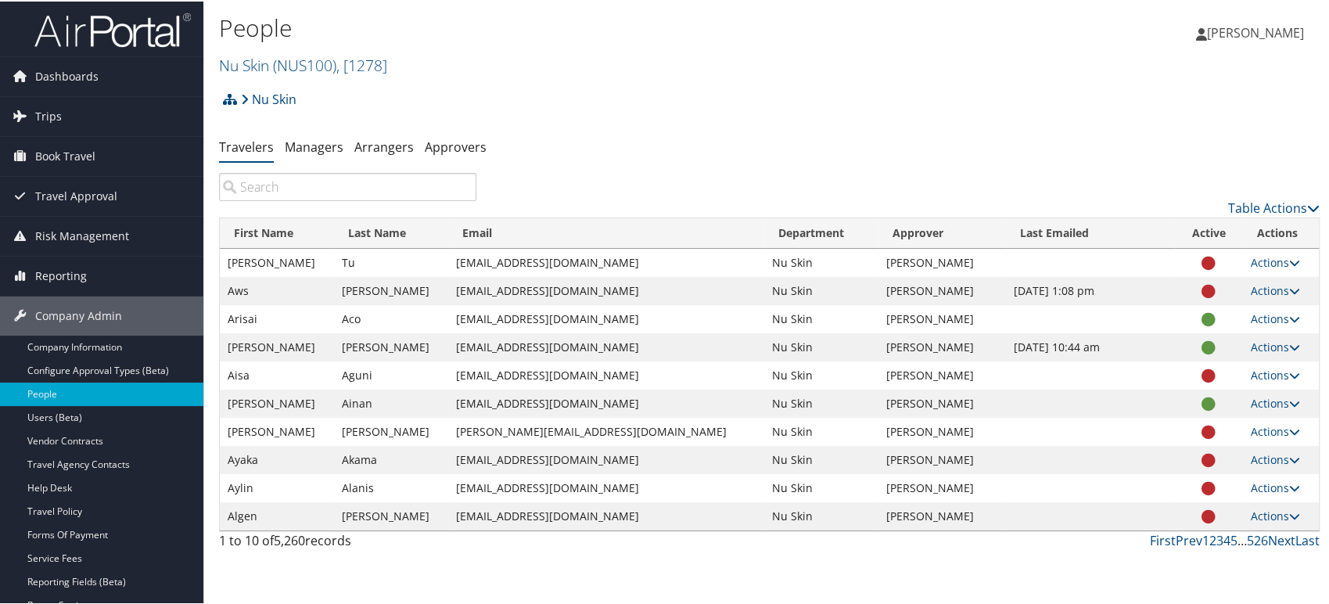
paste input "[EMAIL_ADDRESS][DOMAIN_NAME]"
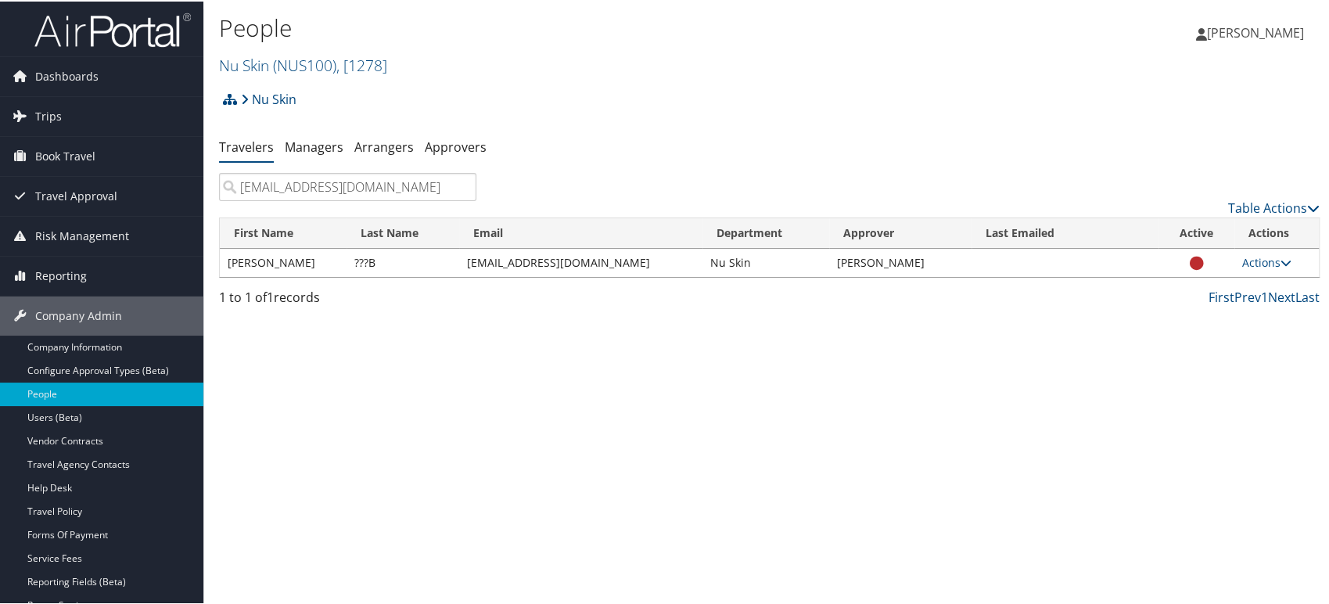
type input "[EMAIL_ADDRESS][DOMAIN_NAME]"
click at [462, 186] on input "[EMAIL_ADDRESS][DOMAIN_NAME]" at bounding box center [347, 185] width 257 height 28
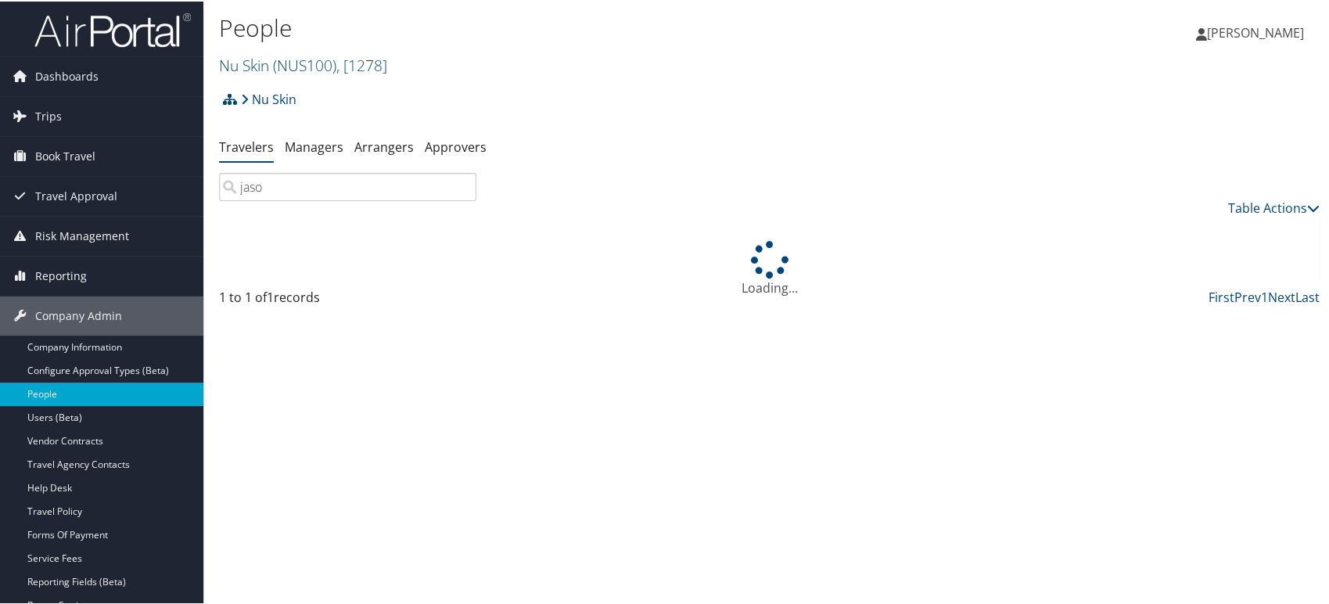
type input "[PERSON_NAME]"
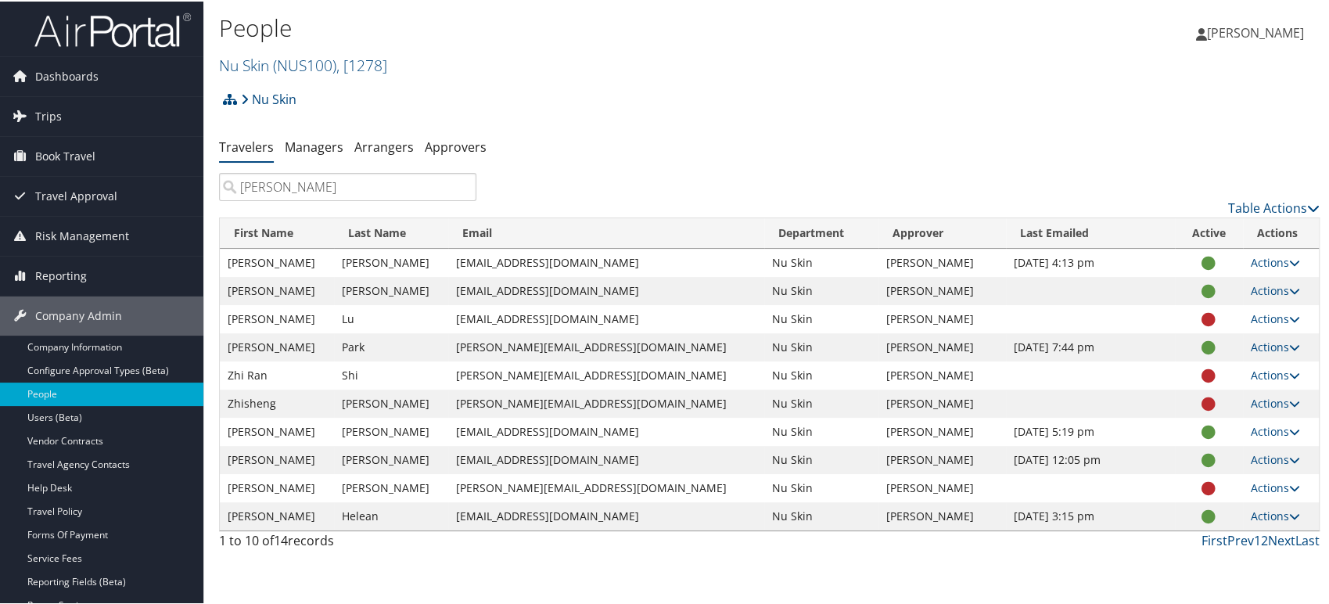
click at [463, 187] on input "[PERSON_NAME]" at bounding box center [347, 185] width 257 height 28
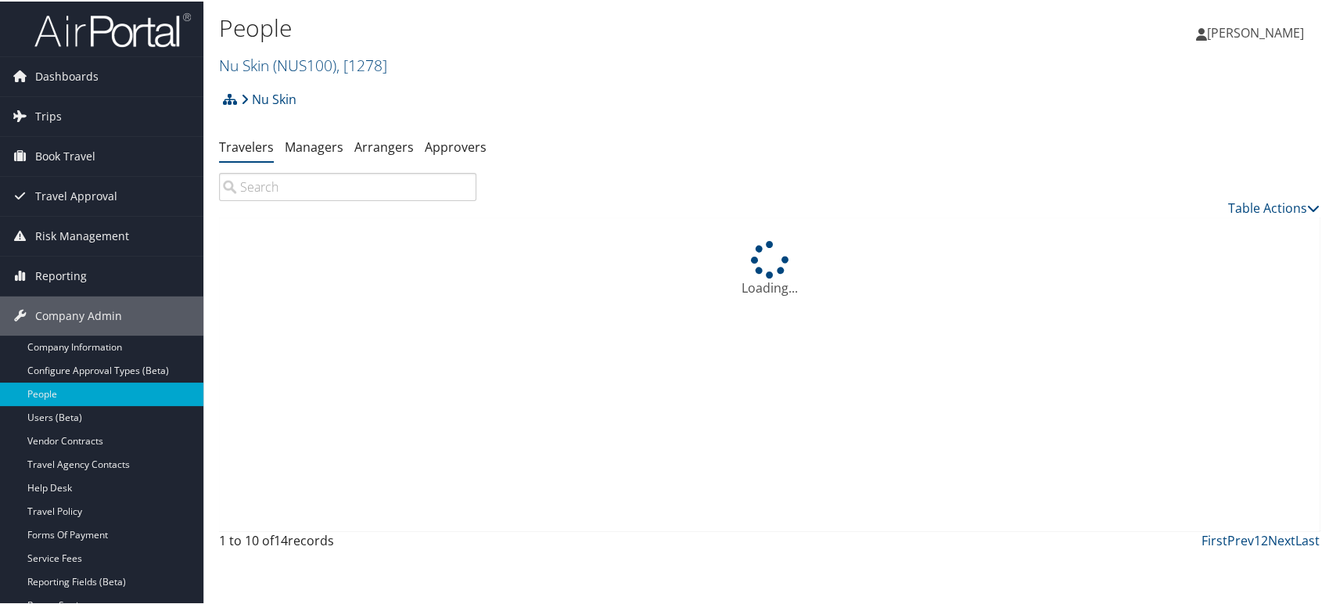
paste input "[EMAIL_ADDRESS][DOMAIN_NAME]"
type input "[EMAIL_ADDRESS][DOMAIN_NAME]"
